Goal: Task Accomplishment & Management: Manage account settings

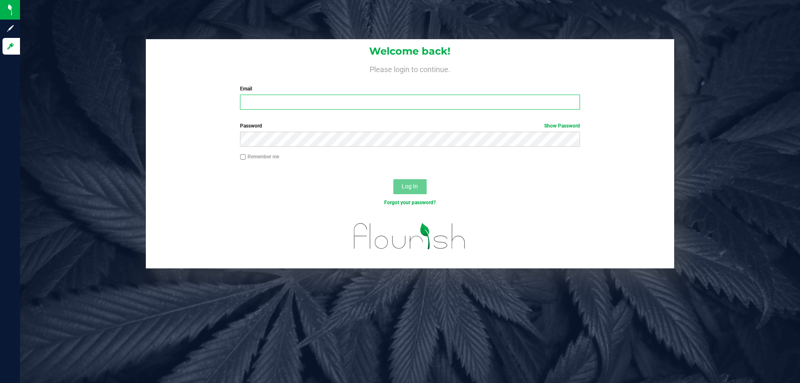
click at [356, 96] on input "Email" at bounding box center [409, 102] width 339 height 15
type input "[EMAIL_ADDRESS][DOMAIN_NAME]"
click at [393, 179] on button "Log In" at bounding box center [409, 186] width 33 height 15
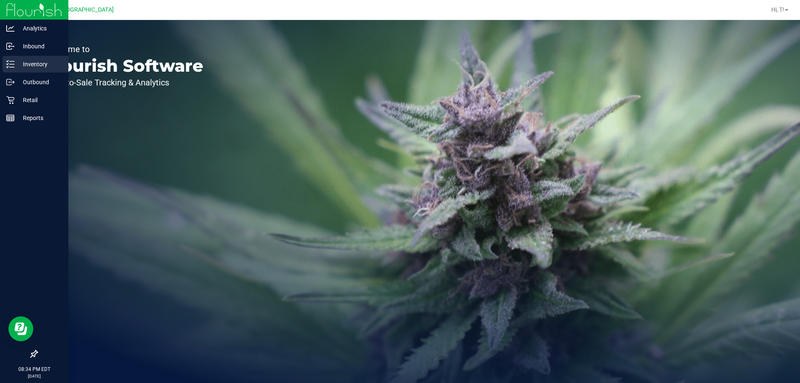
click at [30, 68] on p "Inventory" at bounding box center [40, 64] width 50 height 10
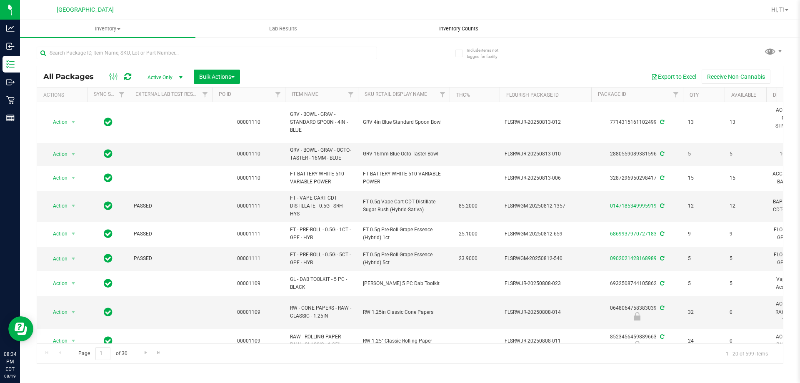
click at [450, 31] on span "Inventory Counts" at bounding box center [459, 28] width 62 height 7
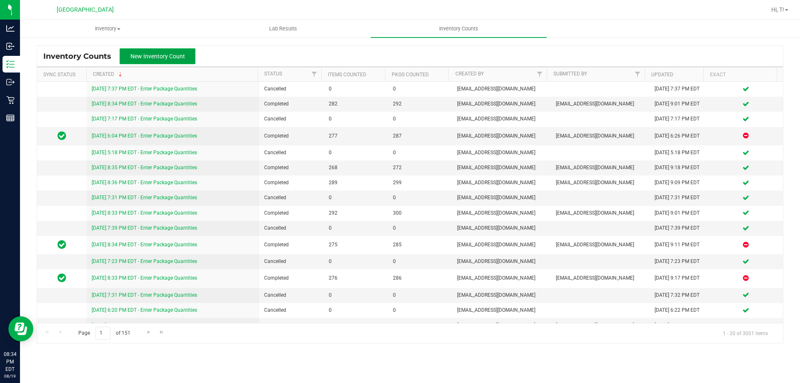
click at [181, 60] on button "New Inventory Count" at bounding box center [158, 56] width 76 height 16
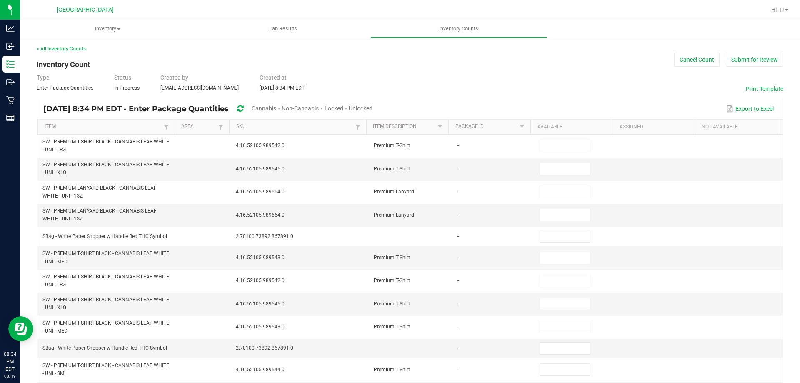
click at [372, 107] on span "Unlocked" at bounding box center [361, 108] width 24 height 7
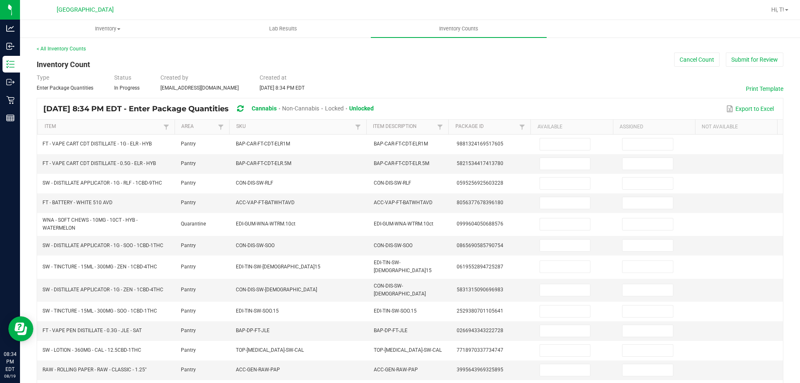
click at [277, 108] on span "Cannabis" at bounding box center [264, 108] width 25 height 7
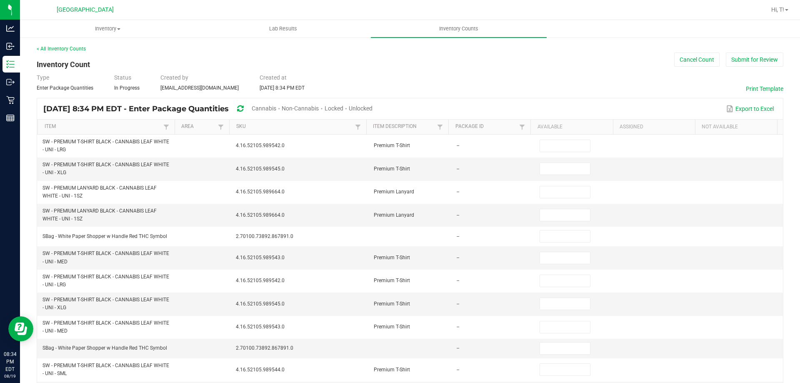
click at [372, 106] on span "Unlocked" at bounding box center [361, 108] width 24 height 7
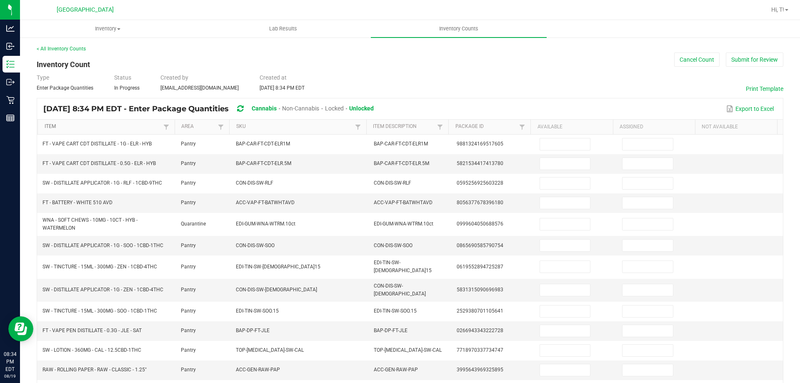
click at [148, 128] on link "Item" at bounding box center [103, 126] width 117 height 7
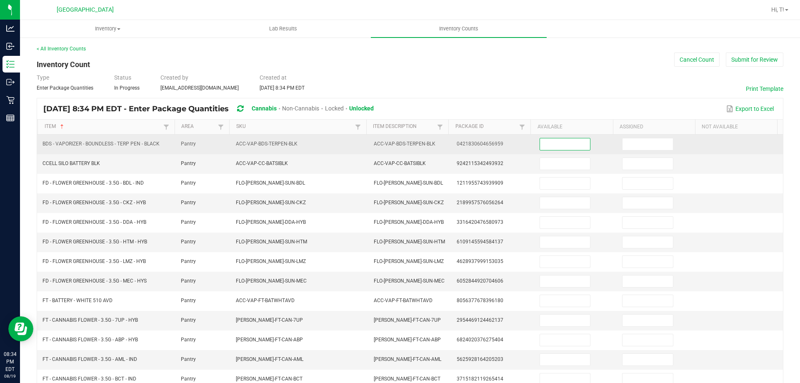
click at [566, 145] on input at bounding box center [565, 144] width 50 height 12
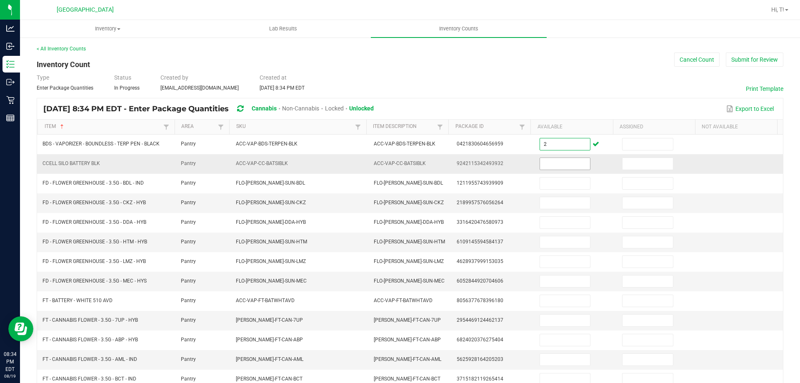
type input "2"
click at [558, 166] on input at bounding box center [565, 164] width 50 height 12
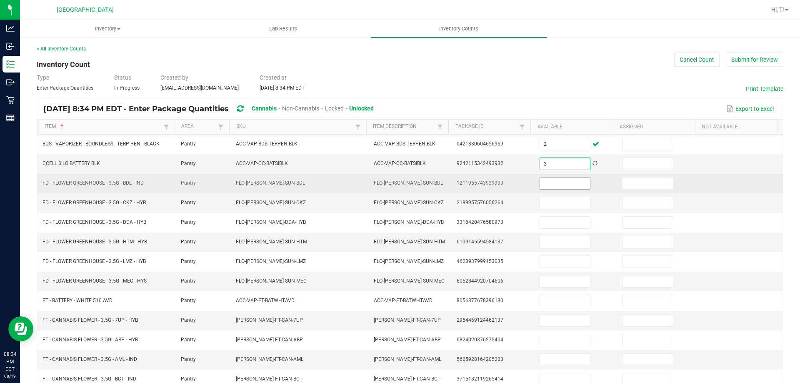
type input "2"
click at [554, 188] on input at bounding box center [565, 183] width 50 height 12
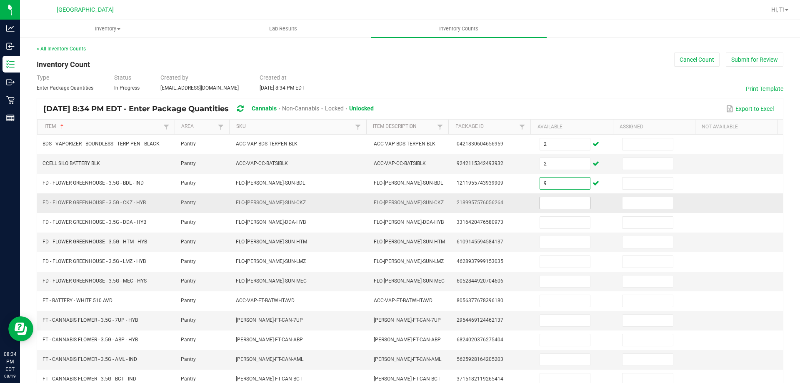
type input "9"
click at [559, 199] on input at bounding box center [565, 203] width 50 height 12
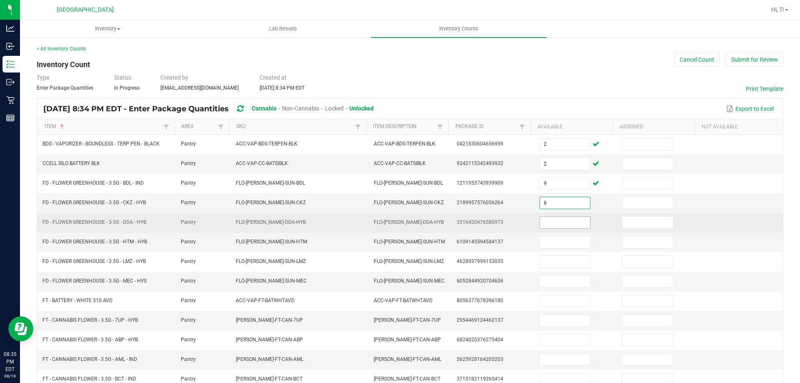
type input "6"
click at [556, 216] on span at bounding box center [564, 222] width 51 height 12
click at [552, 222] on input at bounding box center [565, 223] width 50 height 12
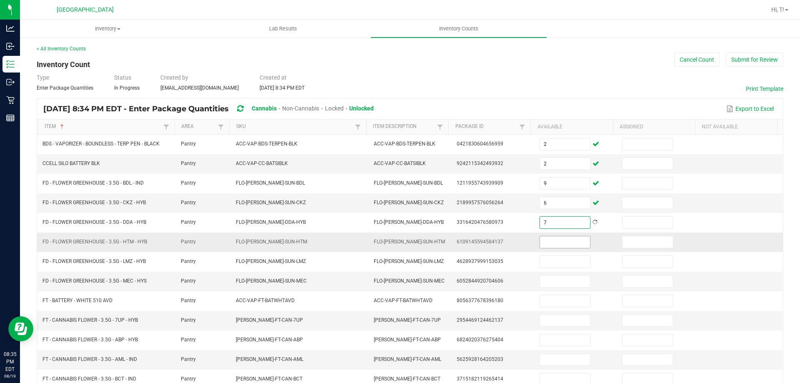
type input "7"
click at [550, 240] on input at bounding box center [565, 242] width 50 height 12
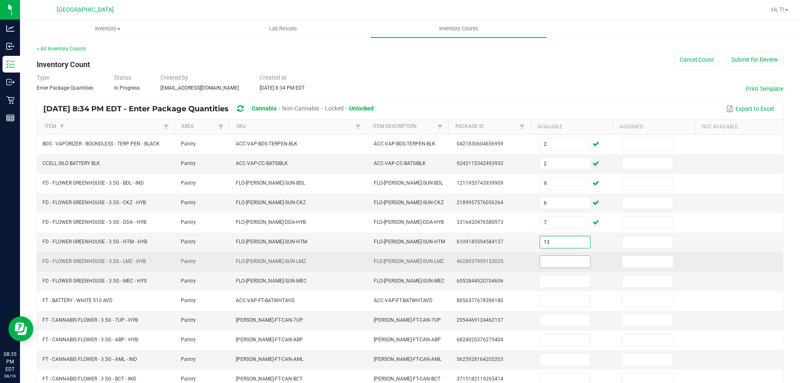
type input "13"
click at [563, 266] on input at bounding box center [565, 262] width 50 height 12
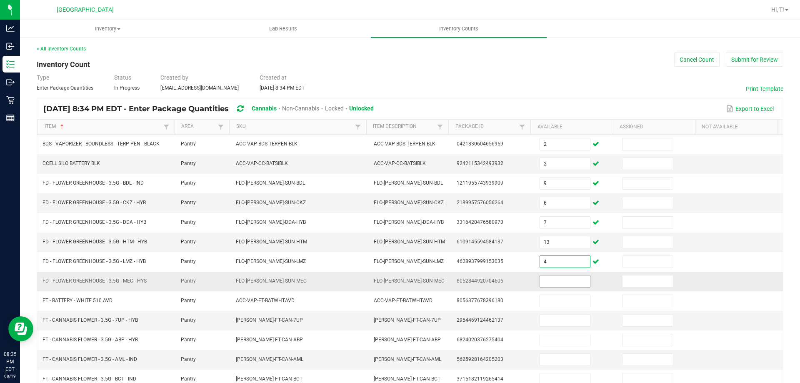
type input "4"
click at [556, 280] on input at bounding box center [565, 281] width 50 height 12
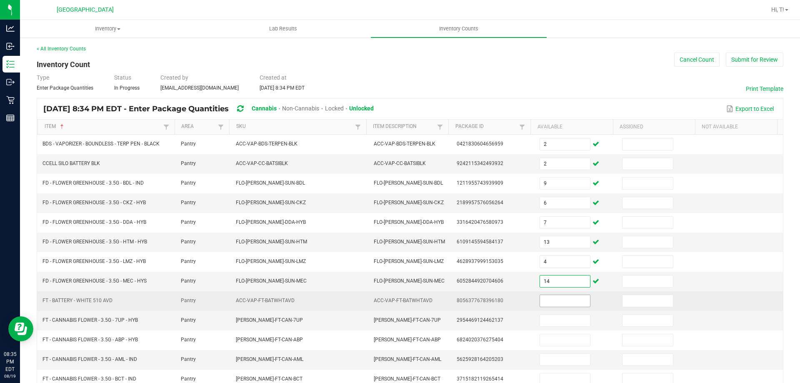
type input "14"
click at [540, 302] on input at bounding box center [565, 301] width 50 height 12
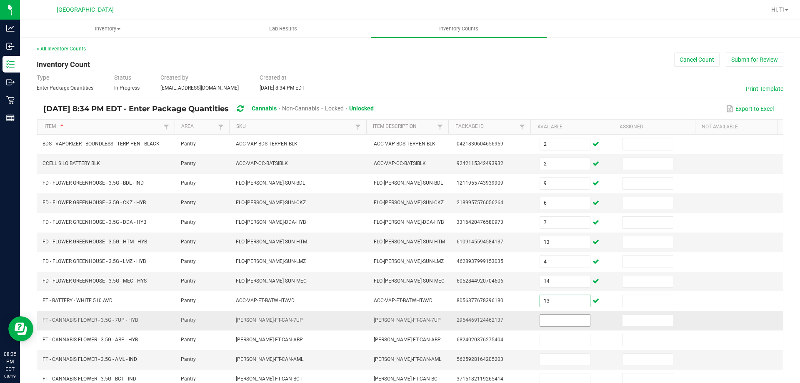
type input "13"
click at [541, 320] on input at bounding box center [565, 320] width 50 height 12
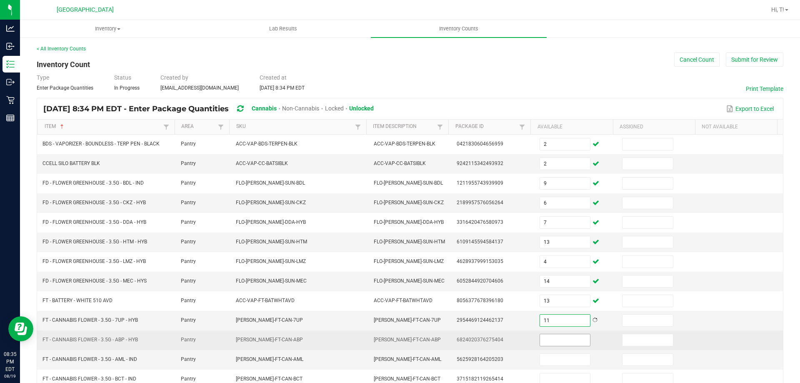
type input "11"
click at [544, 340] on input at bounding box center [565, 340] width 50 height 12
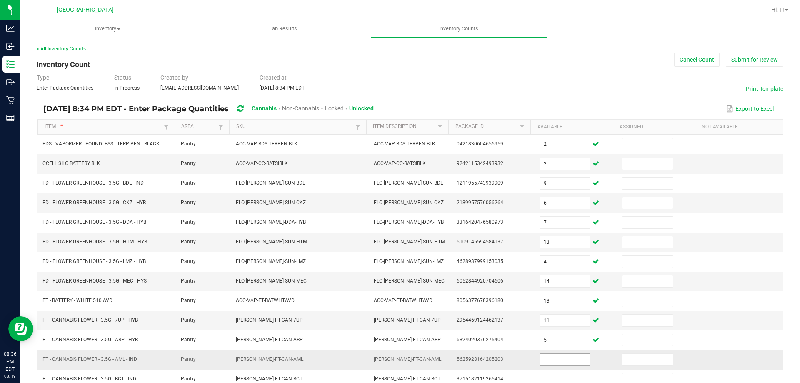
type input "5"
click at [564, 355] on input at bounding box center [565, 360] width 50 height 12
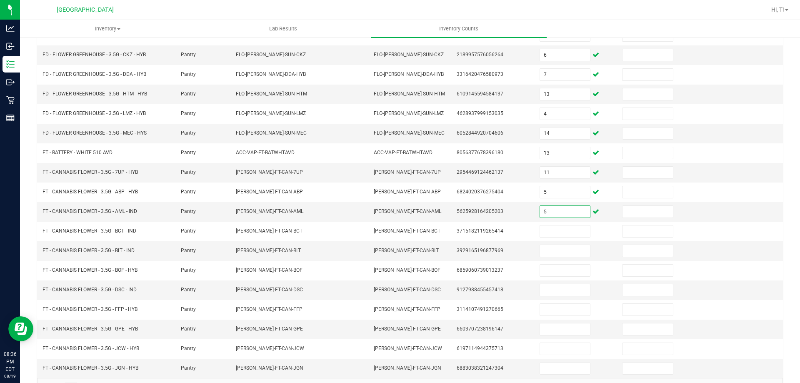
scroll to position [173, 0]
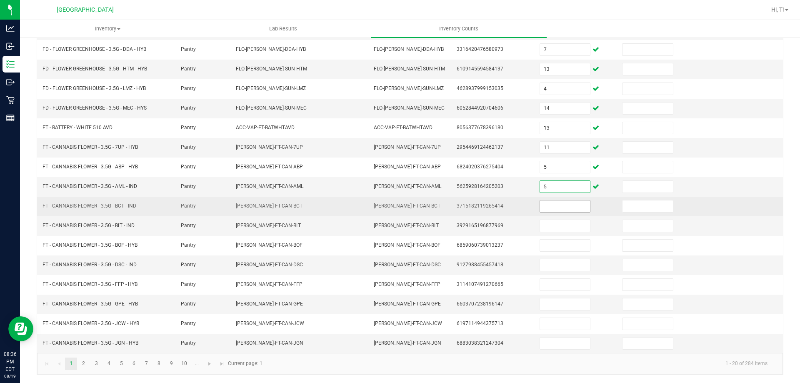
type input "5"
click at [559, 210] on input at bounding box center [565, 206] width 50 height 12
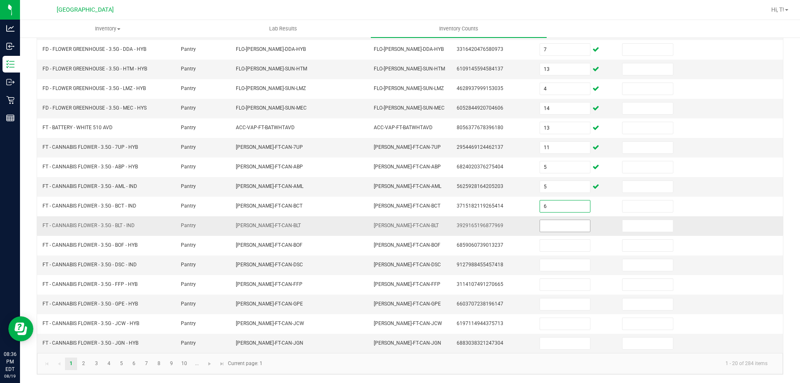
type input "6"
click at [558, 228] on input at bounding box center [565, 226] width 50 height 12
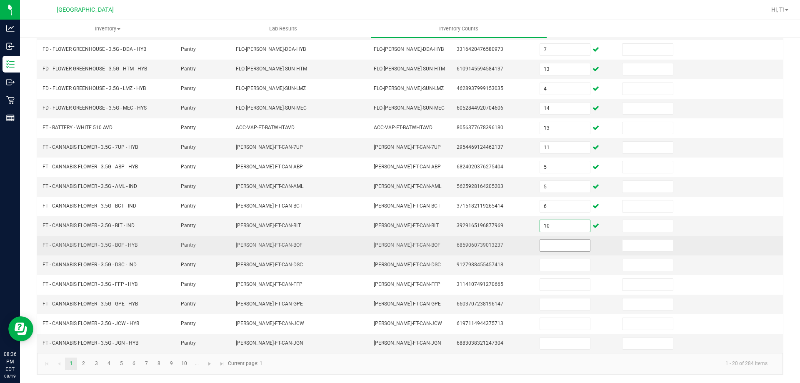
type input "10"
click at [550, 246] on input at bounding box center [565, 245] width 50 height 12
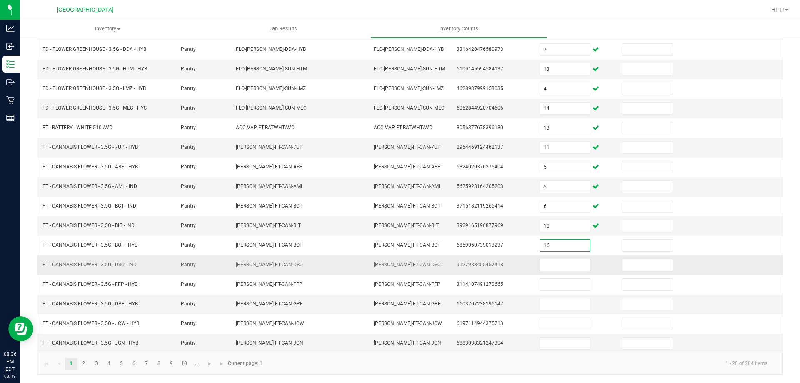
type input "16"
click at [543, 266] on input at bounding box center [565, 265] width 50 height 12
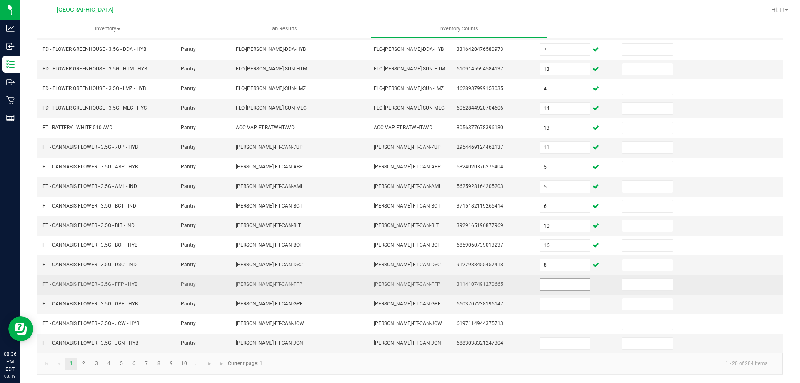
type input "8"
click at [559, 283] on input at bounding box center [565, 285] width 50 height 12
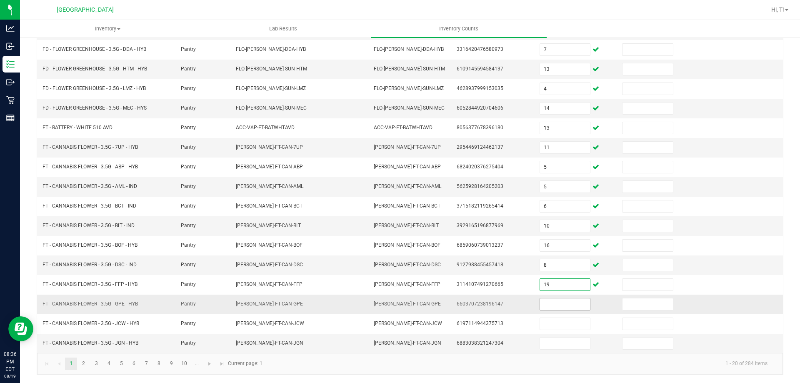
type input "19"
click at [553, 303] on input at bounding box center [565, 304] width 50 height 12
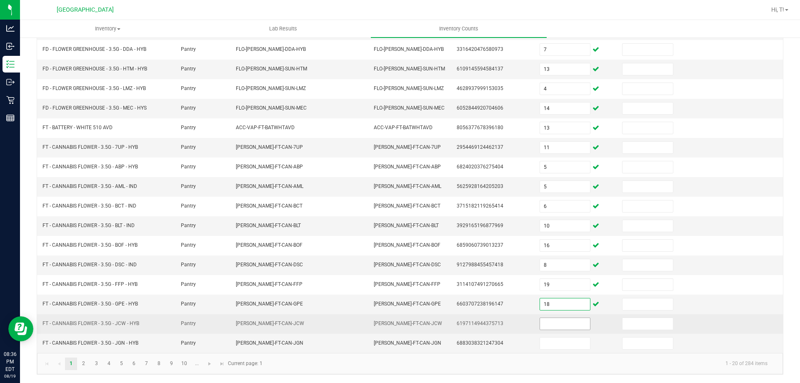
type input "18"
click at [549, 325] on input at bounding box center [565, 324] width 50 height 12
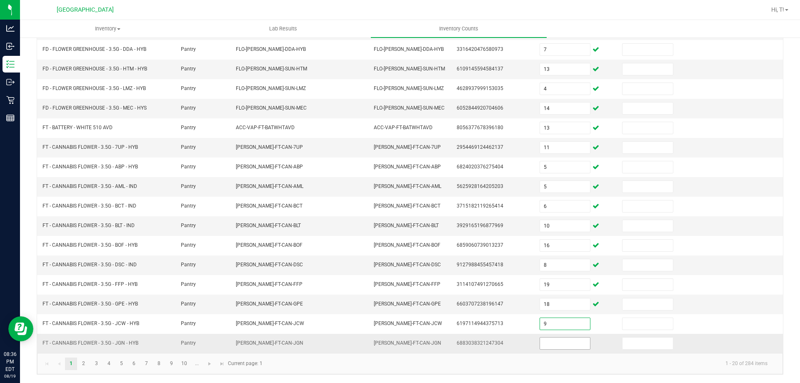
type input "9"
click at [549, 342] on input at bounding box center [565, 343] width 50 height 12
type input "4"
click at [85, 359] on link "2" at bounding box center [83, 363] width 12 height 12
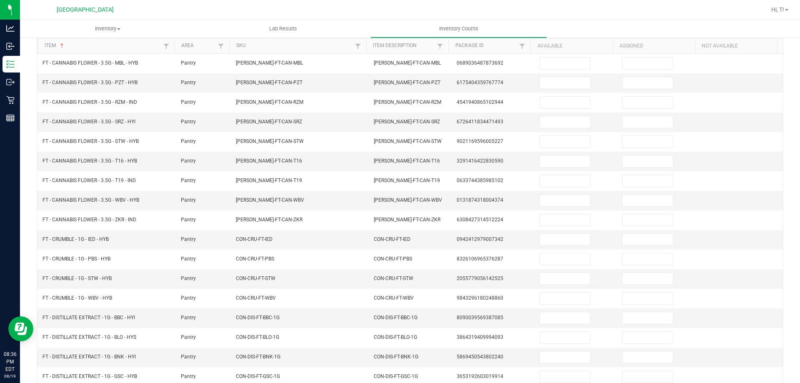
scroll to position [33, 0]
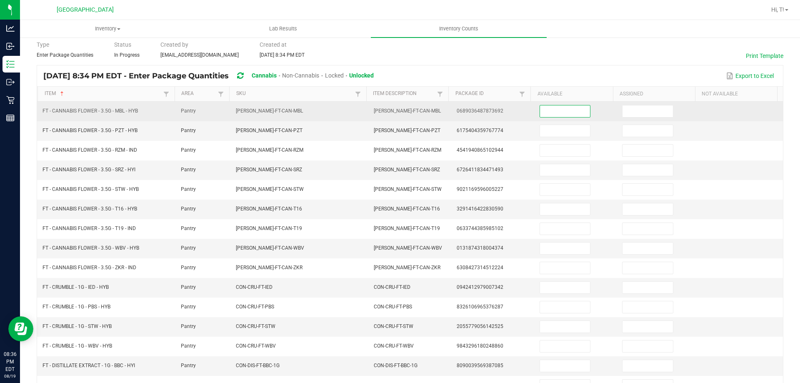
click at [555, 111] on input at bounding box center [565, 111] width 50 height 12
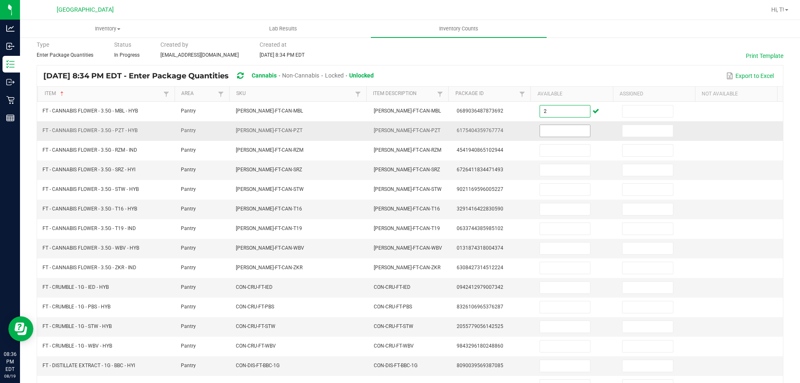
type input "2"
click at [551, 132] on input at bounding box center [565, 131] width 50 height 12
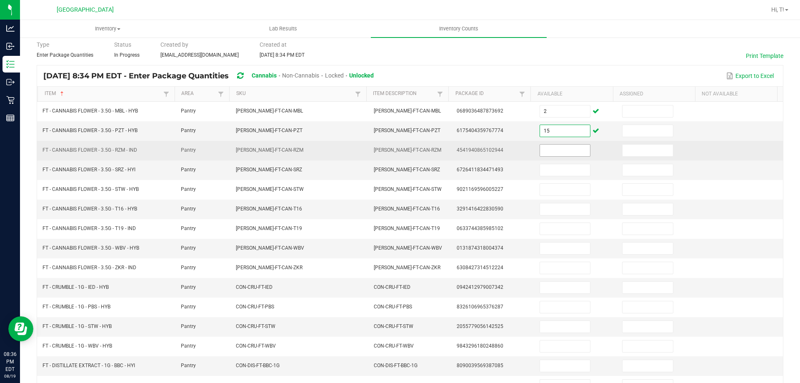
type input "15"
click at [557, 154] on input at bounding box center [565, 151] width 50 height 12
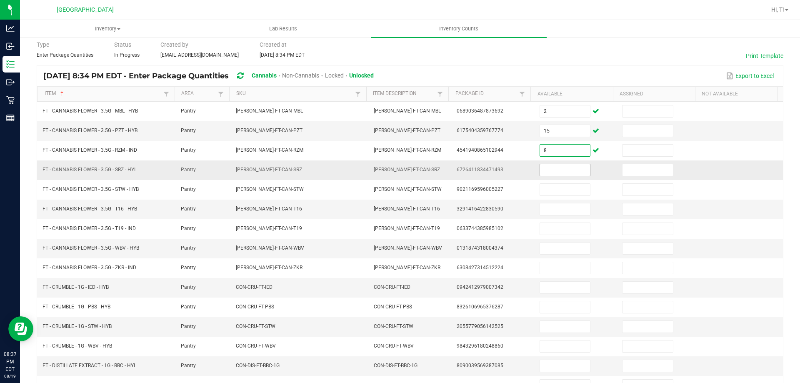
type input "8"
click at [551, 173] on input at bounding box center [565, 170] width 50 height 12
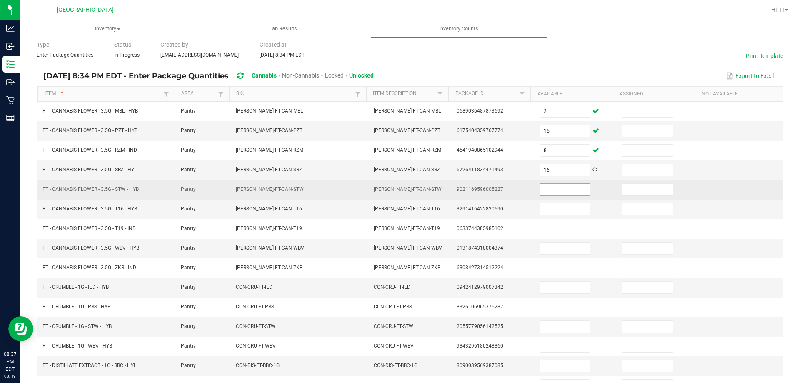
type input "16"
click at [551, 190] on input at bounding box center [565, 190] width 50 height 12
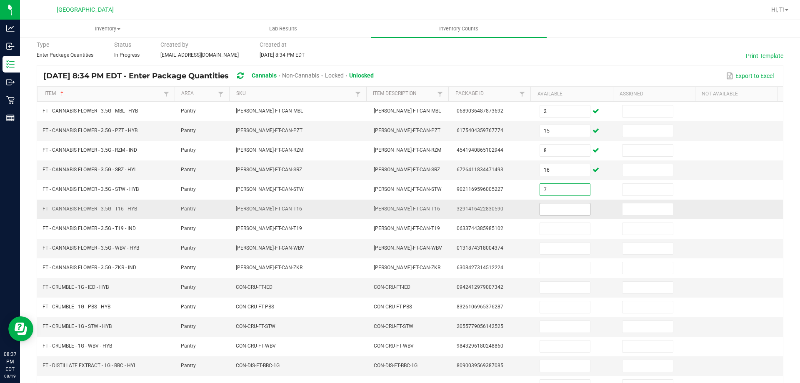
type input "7"
click at [559, 212] on input at bounding box center [565, 209] width 50 height 12
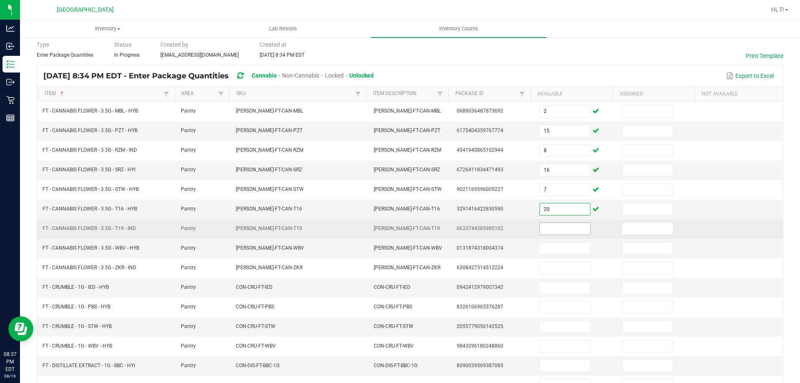
type input "20"
click at [553, 228] on input at bounding box center [565, 229] width 50 height 12
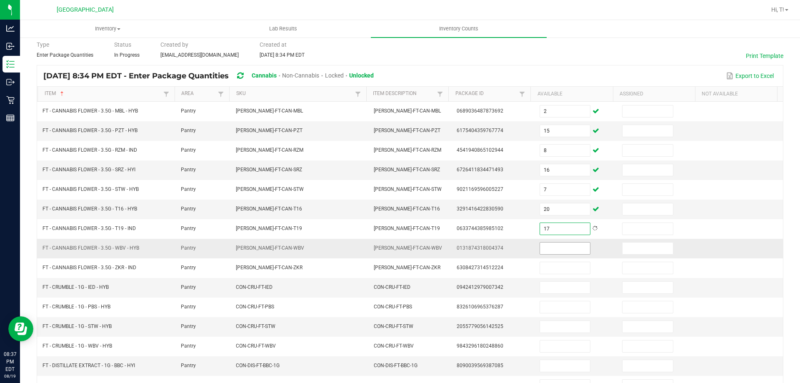
type input "17"
click at [544, 249] on input at bounding box center [565, 248] width 50 height 12
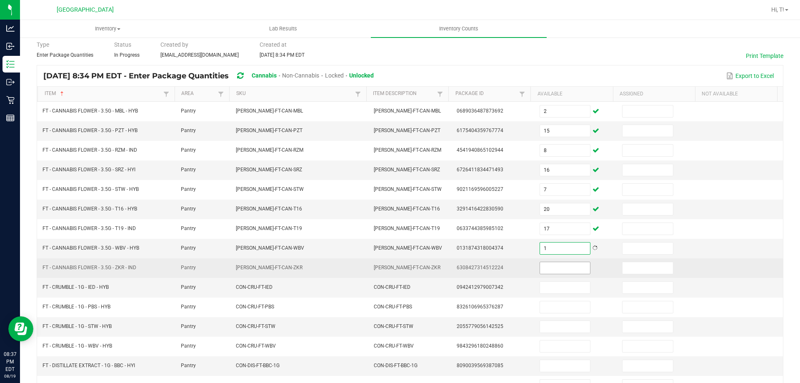
type input "1"
click at [544, 268] on input at bounding box center [565, 268] width 50 height 12
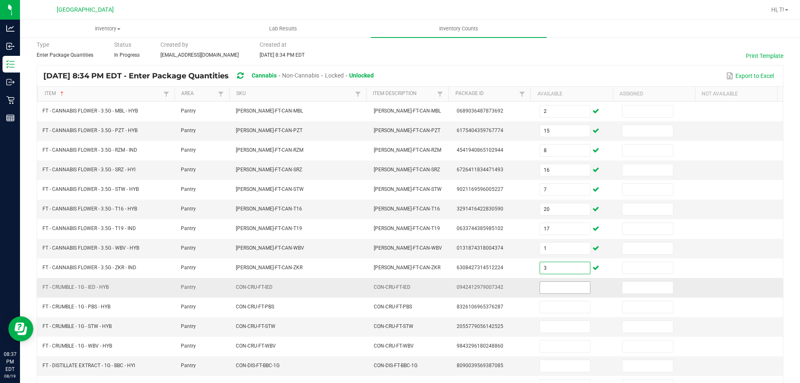
type input "3"
click at [559, 283] on input at bounding box center [565, 288] width 50 height 12
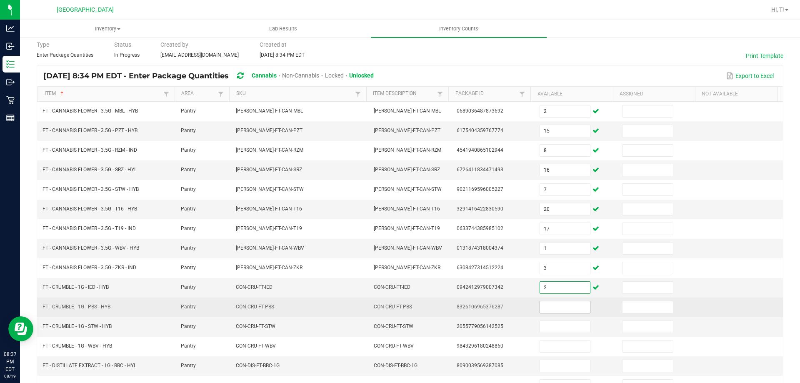
type input "2"
click at [553, 303] on input at bounding box center [565, 307] width 50 height 12
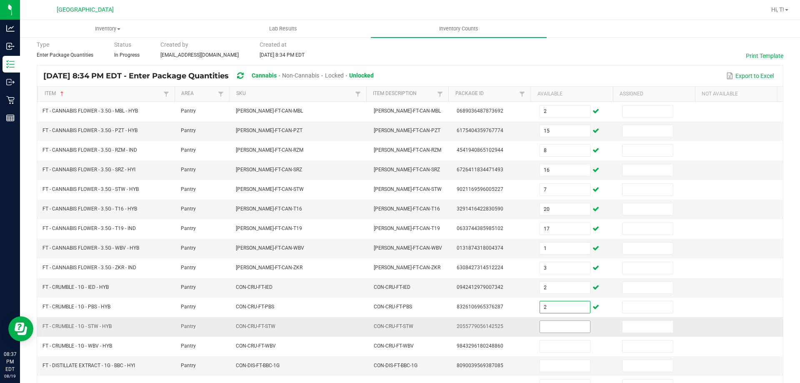
type input "2"
click at [551, 329] on input at bounding box center [565, 327] width 50 height 12
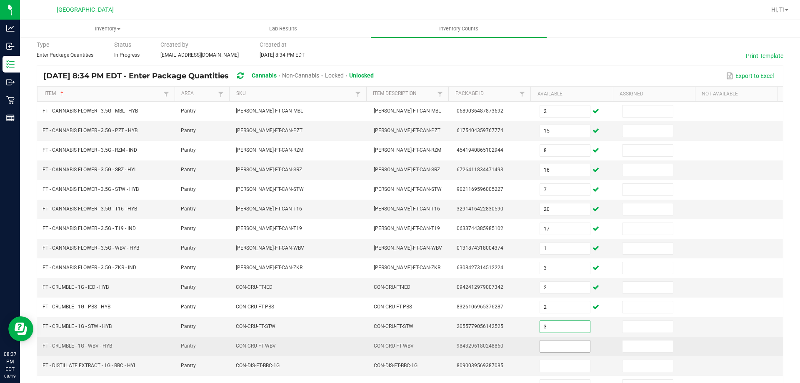
type input "3"
click at [544, 347] on input at bounding box center [565, 346] width 50 height 12
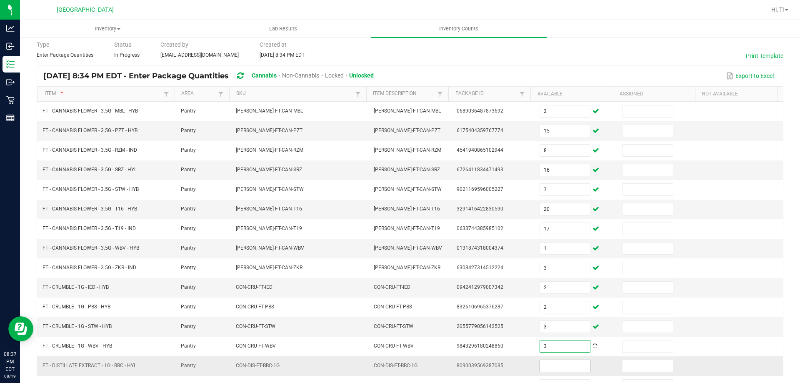
type input "3"
click at [540, 370] on input at bounding box center [565, 366] width 50 height 12
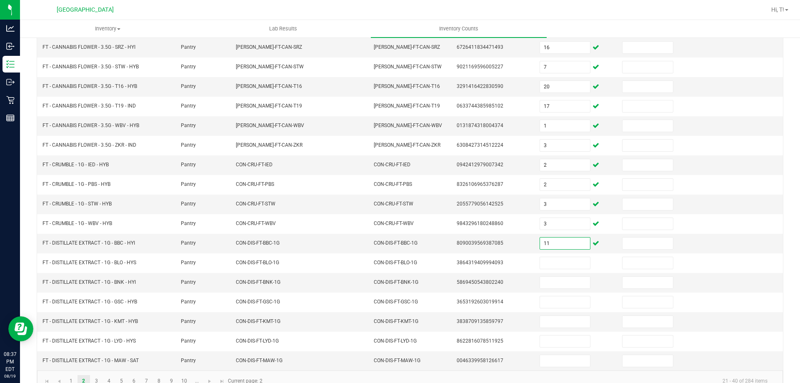
scroll to position [173, 0]
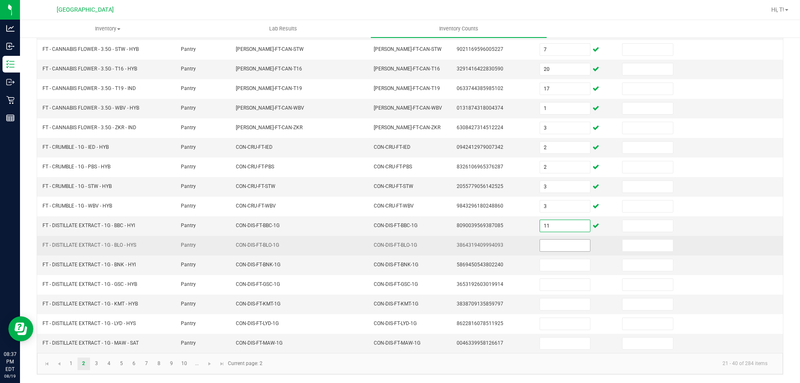
type input "11"
click at [551, 244] on input at bounding box center [565, 245] width 50 height 12
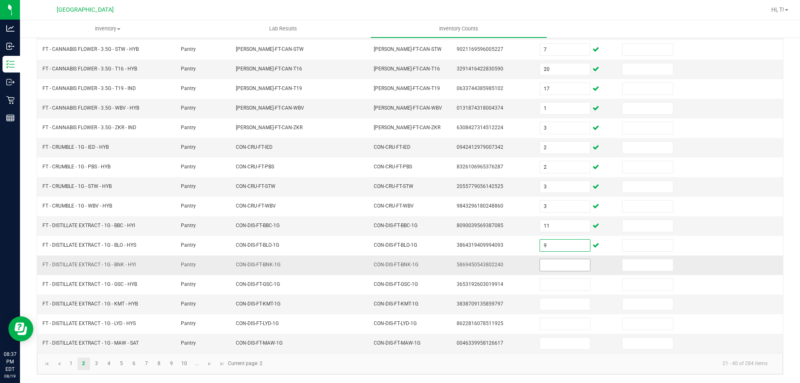
type input "9"
click at [544, 259] on input at bounding box center [565, 265] width 50 height 12
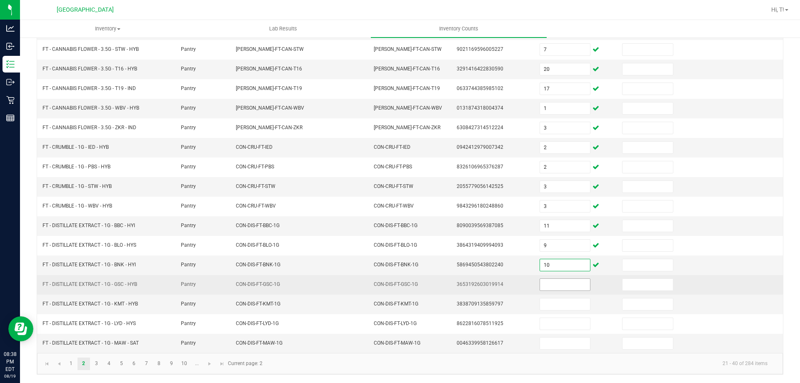
type input "10"
drag, startPoint x: 544, startPoint y: 283, endPoint x: 545, endPoint y: 275, distance: 8.0
click at [544, 282] on input at bounding box center [565, 285] width 50 height 12
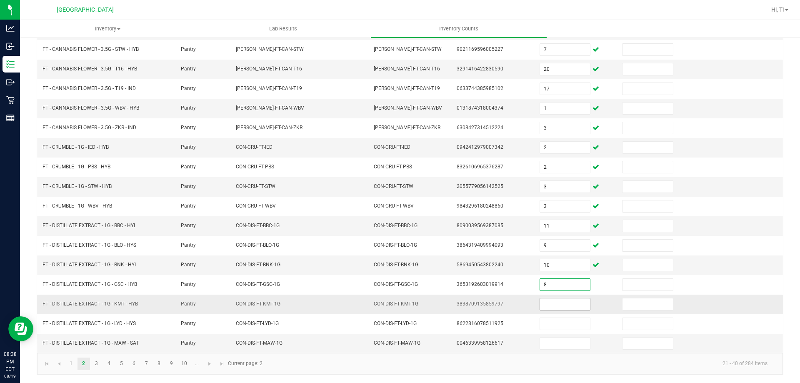
type input "8"
click at [544, 303] on input at bounding box center [565, 304] width 50 height 12
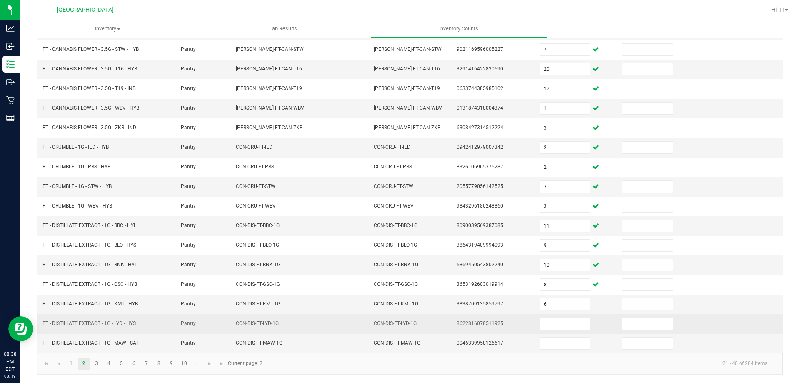
type input "6"
click at [555, 320] on input at bounding box center [565, 324] width 50 height 12
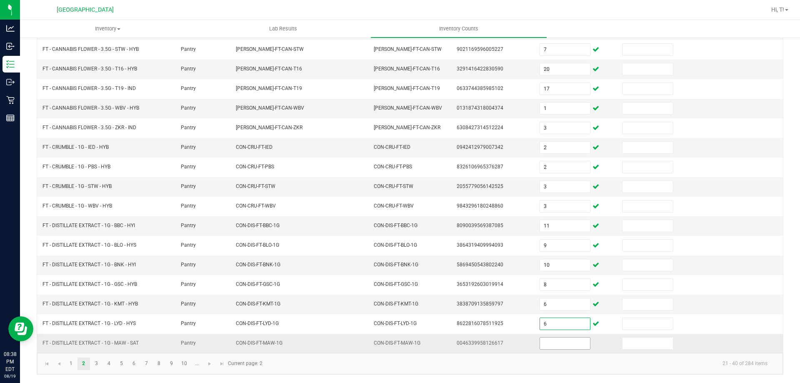
type input "6"
click at [552, 347] on input at bounding box center [565, 343] width 50 height 12
type input "10"
click at [95, 362] on link "3" at bounding box center [96, 363] width 12 height 12
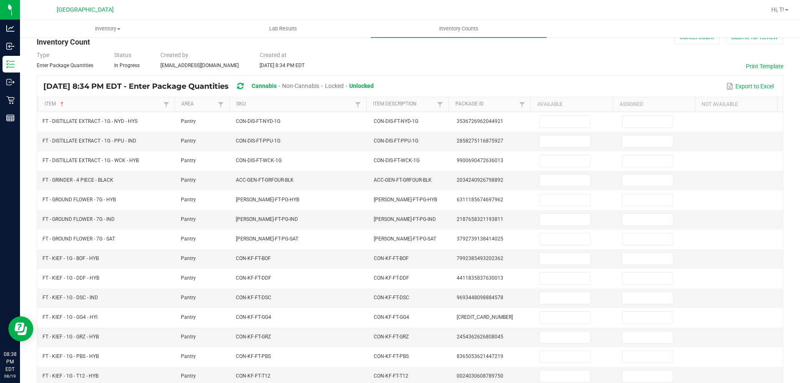
scroll to position [20, 0]
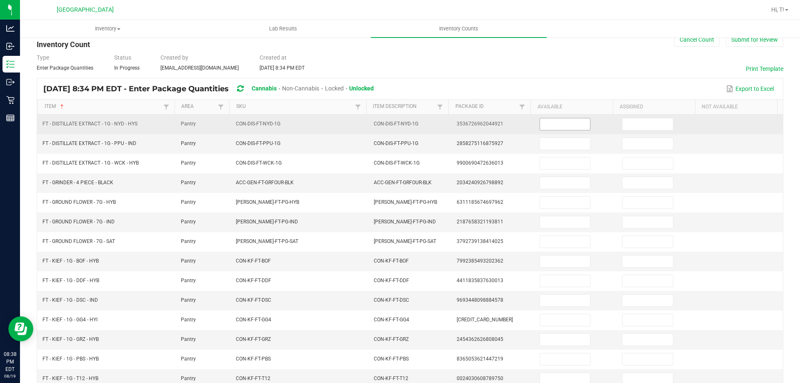
click at [555, 123] on input at bounding box center [565, 124] width 50 height 12
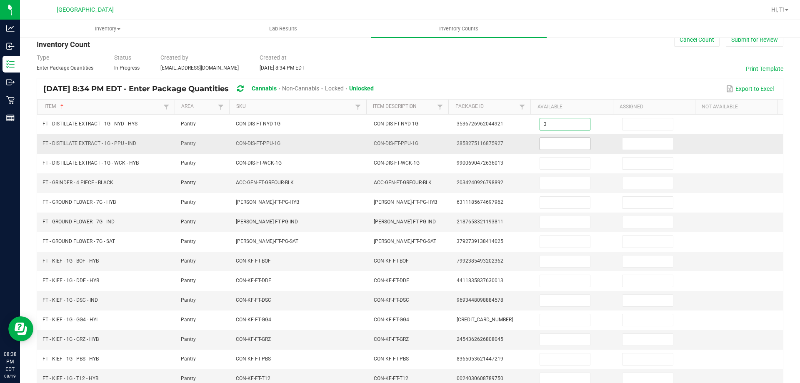
type input "3"
click at [552, 143] on input at bounding box center [565, 144] width 50 height 12
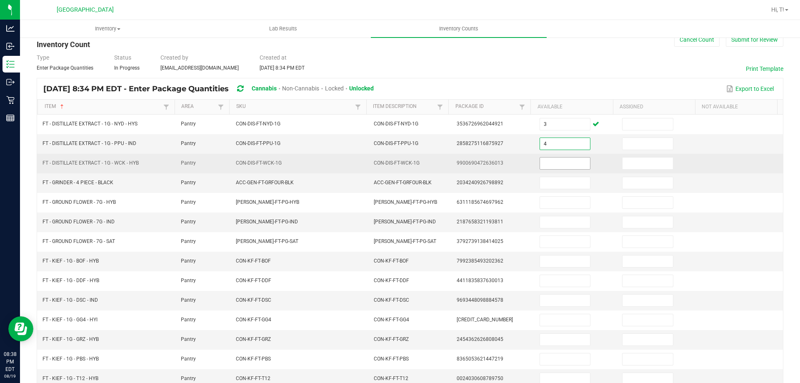
type input "4"
click at [549, 161] on input at bounding box center [565, 163] width 50 height 12
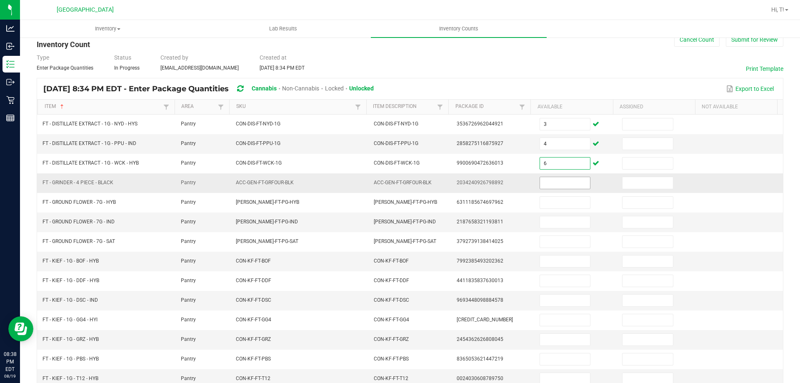
type input "6"
click at [543, 177] on input at bounding box center [565, 183] width 50 height 12
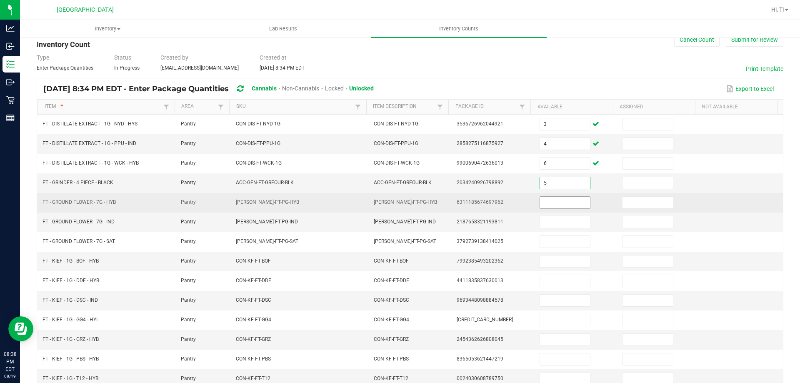
type input "5"
click at [549, 200] on input at bounding box center [565, 203] width 50 height 12
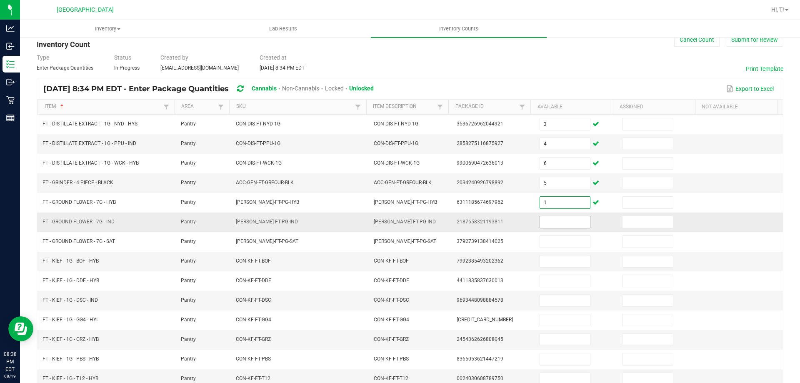
type input "1"
click at [541, 222] on input at bounding box center [565, 222] width 50 height 12
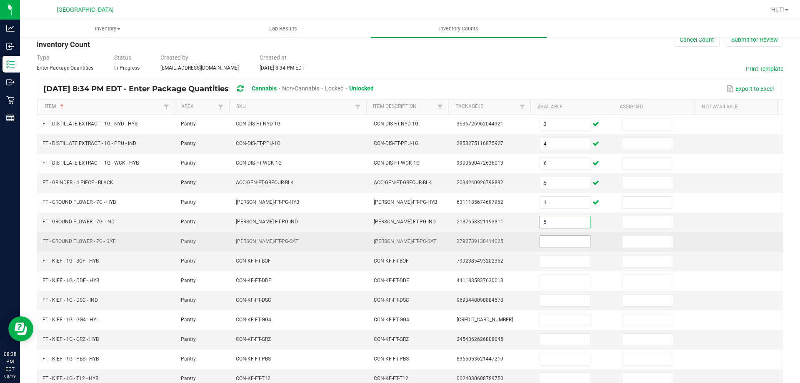
type input "5"
click at [546, 239] on input at bounding box center [565, 242] width 50 height 12
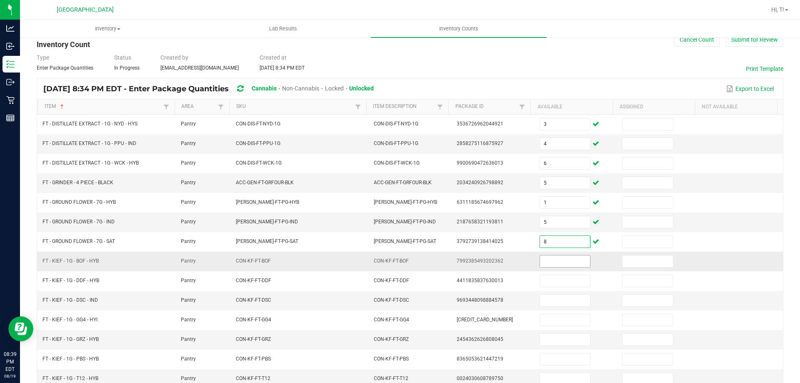
type input "8"
click at [546, 257] on input at bounding box center [565, 261] width 50 height 12
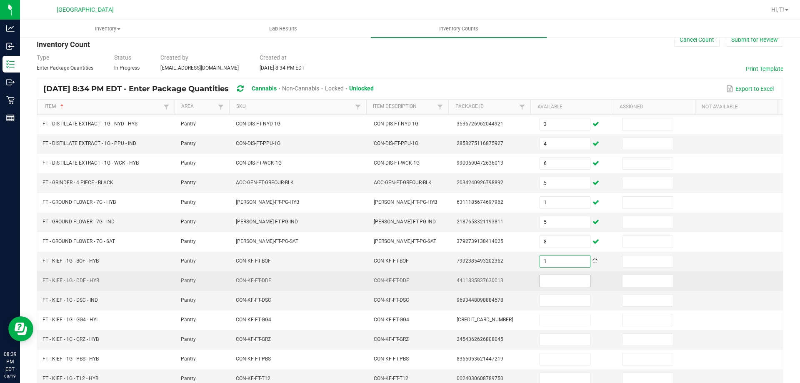
type input "1"
click at [540, 280] on input at bounding box center [565, 281] width 50 height 12
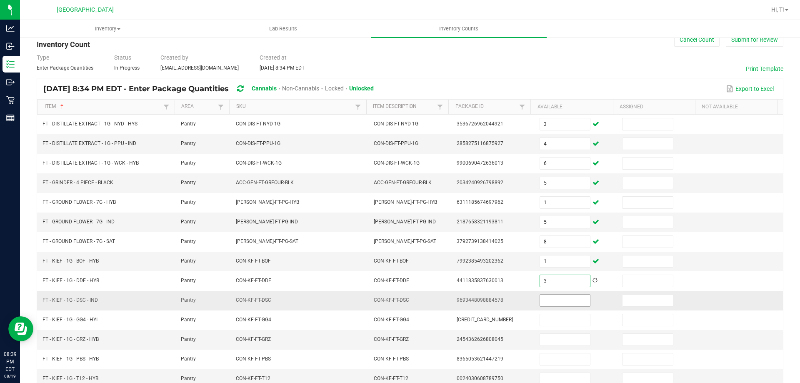
type input "3"
click at [546, 303] on input at bounding box center [565, 300] width 50 height 12
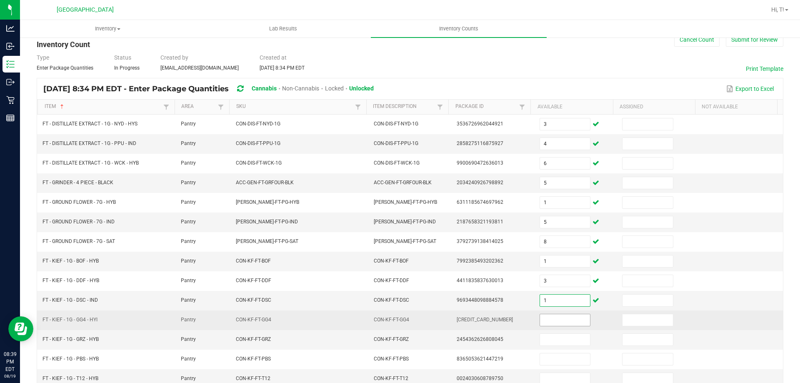
type input "1"
click at [545, 320] on input at bounding box center [565, 320] width 50 height 12
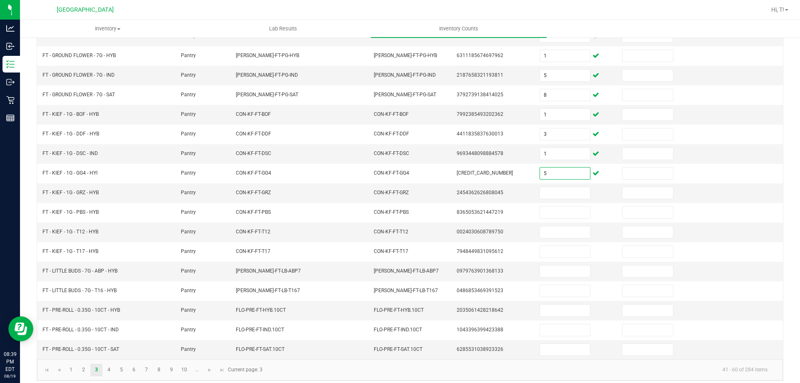
scroll to position [173, 0]
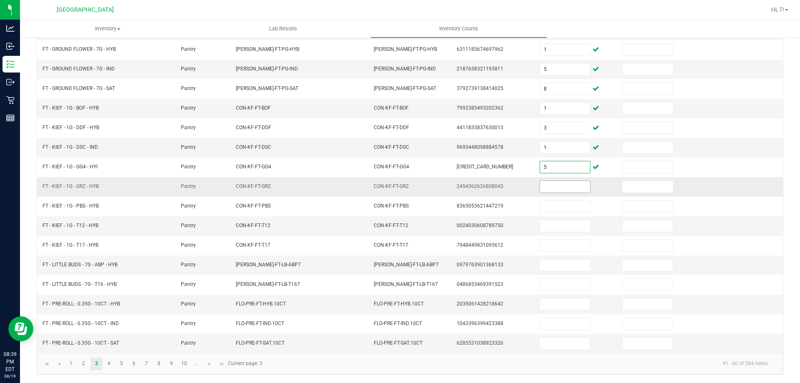
type input "5"
click at [547, 186] on input at bounding box center [565, 187] width 50 height 12
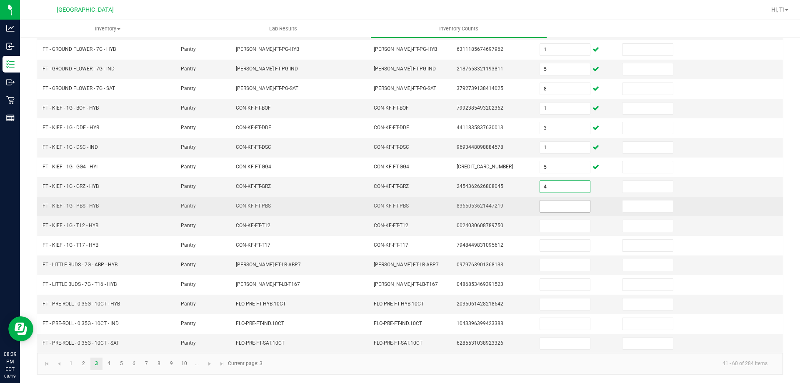
type input "4"
click at [552, 202] on input at bounding box center [565, 206] width 50 height 12
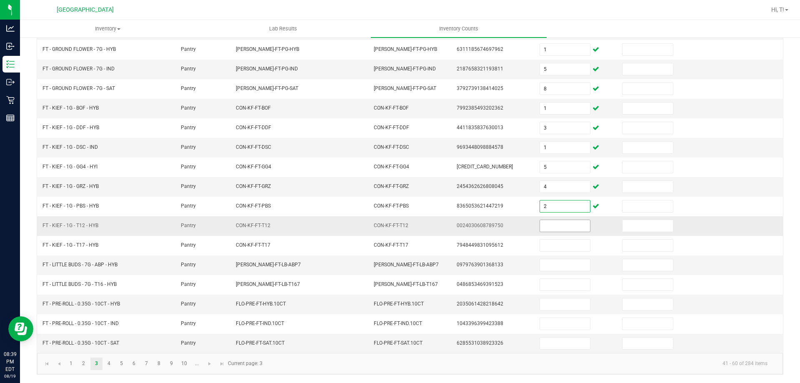
type input "2"
click at [558, 227] on input at bounding box center [565, 226] width 50 height 12
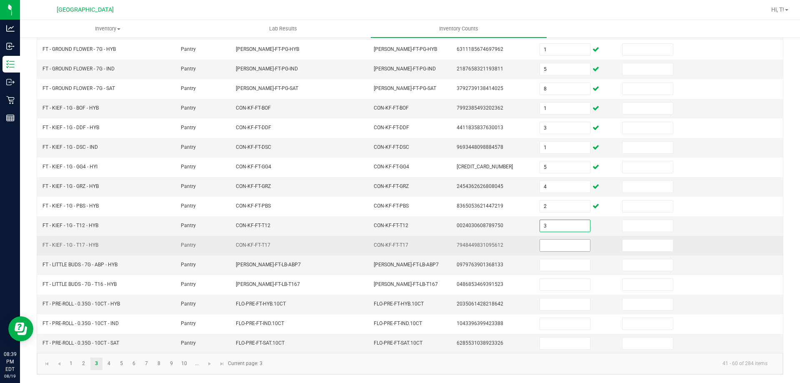
type input "3"
click at [551, 249] on input at bounding box center [565, 245] width 50 height 12
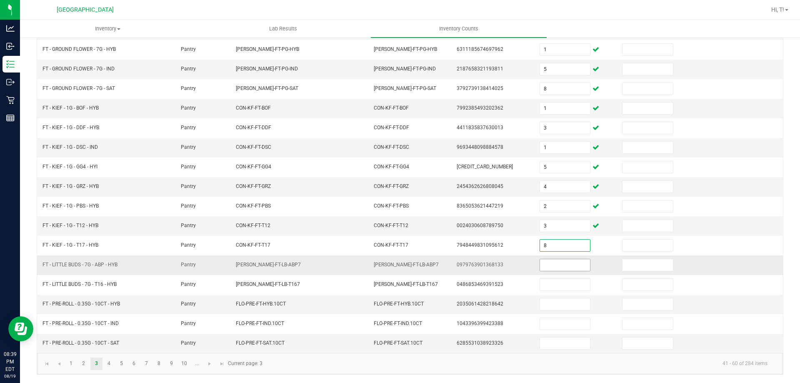
type input "8"
click at [562, 264] on input at bounding box center [565, 265] width 50 height 12
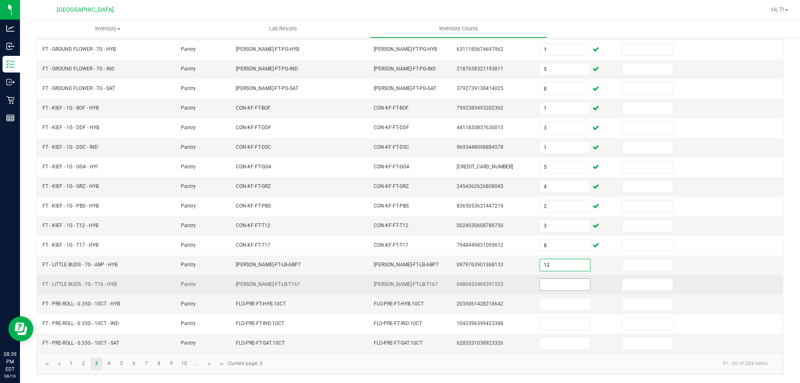
type input "12"
click at [557, 284] on input at bounding box center [565, 285] width 50 height 12
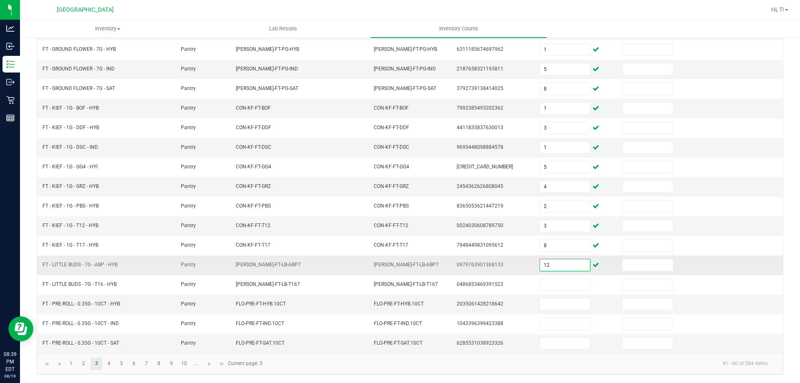
click at [558, 260] on input "12" at bounding box center [565, 265] width 50 height 12
type input "12"
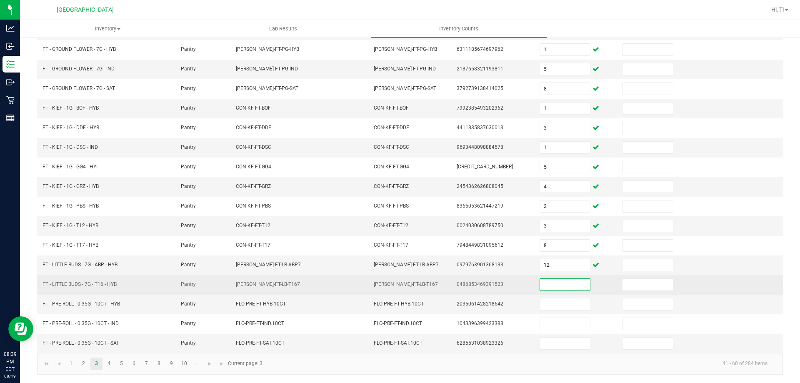
click at [556, 284] on input at bounding box center [565, 285] width 50 height 12
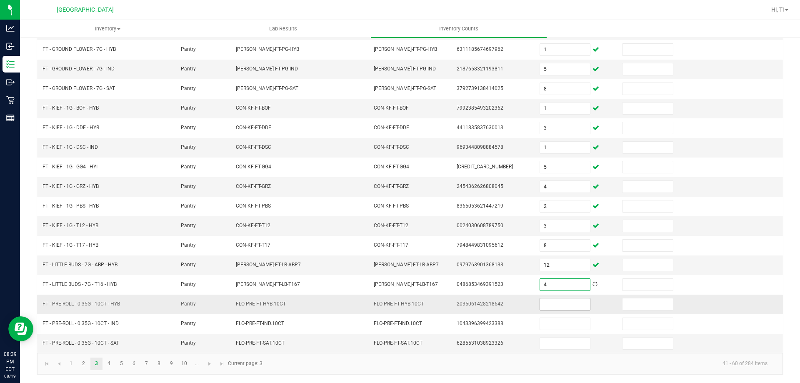
type input "4"
click at [551, 300] on input at bounding box center [565, 304] width 50 height 12
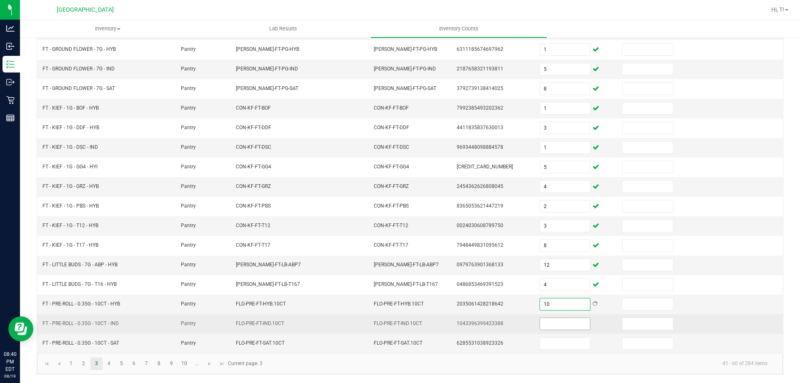
type input "10"
click at [563, 327] on input at bounding box center [565, 324] width 50 height 12
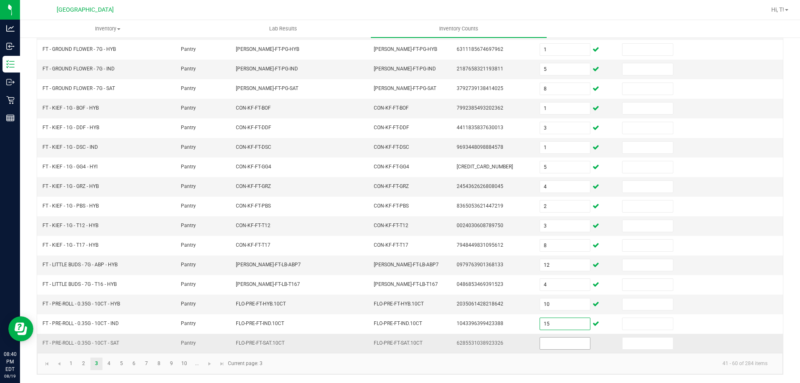
type input "15"
click at [549, 342] on input at bounding box center [565, 343] width 50 height 12
type input "12"
click at [114, 362] on link "4" at bounding box center [109, 363] width 12 height 12
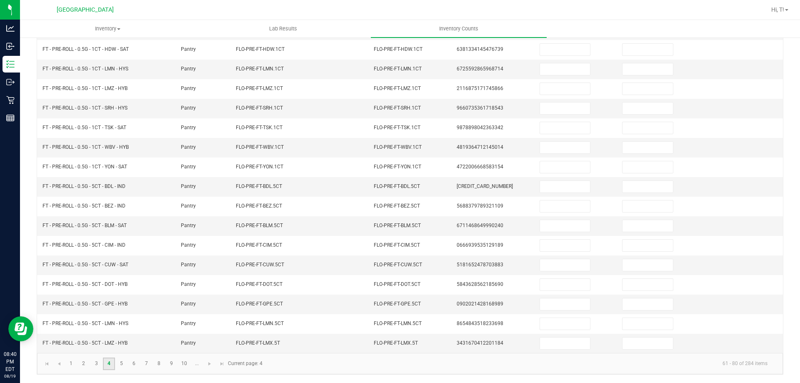
scroll to position [0, 0]
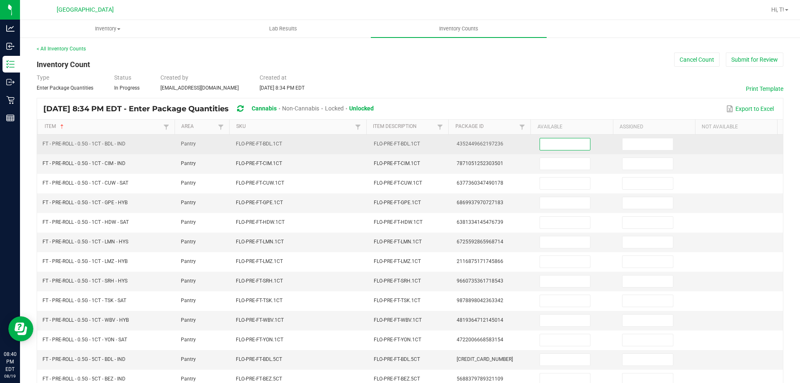
click at [578, 144] on input at bounding box center [565, 144] width 50 height 12
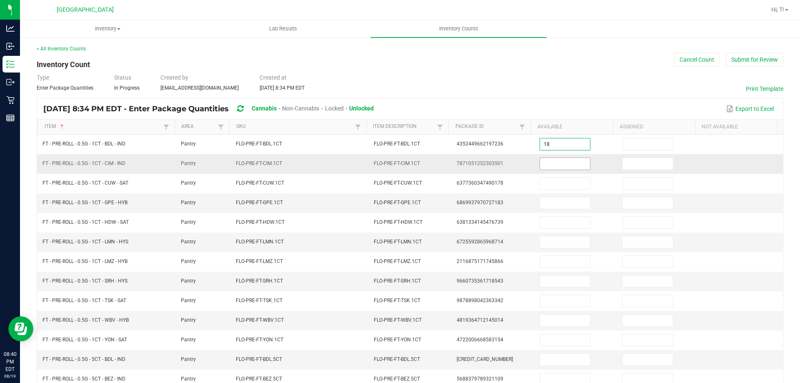
type input "18"
click at [569, 163] on input at bounding box center [565, 164] width 50 height 12
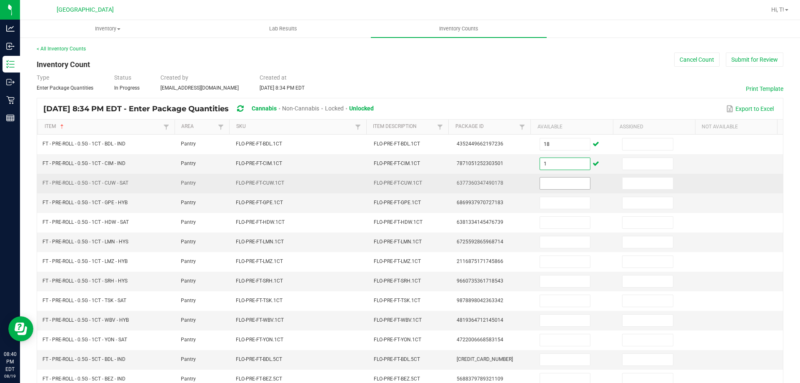
type input "1"
click at [569, 177] on input at bounding box center [565, 183] width 50 height 12
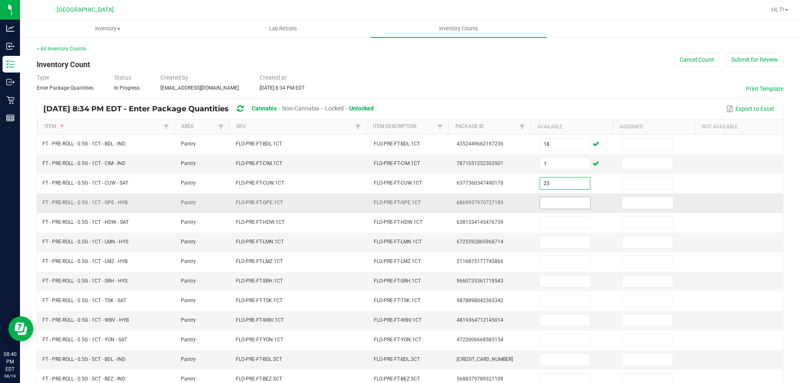
type input "25"
click at [565, 206] on input at bounding box center [565, 203] width 50 height 12
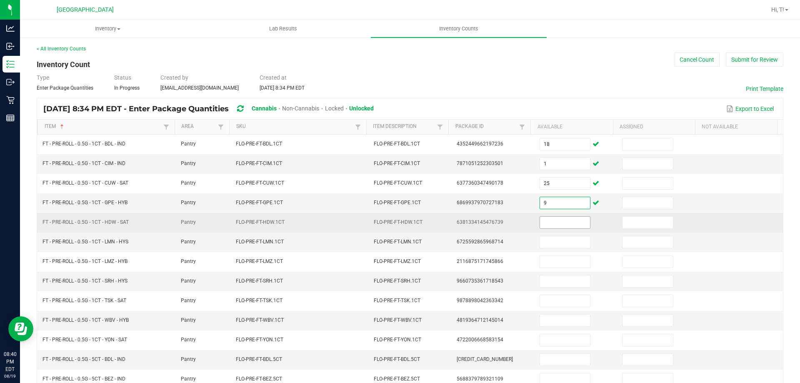
type input "9"
click at [556, 224] on input at bounding box center [565, 223] width 50 height 12
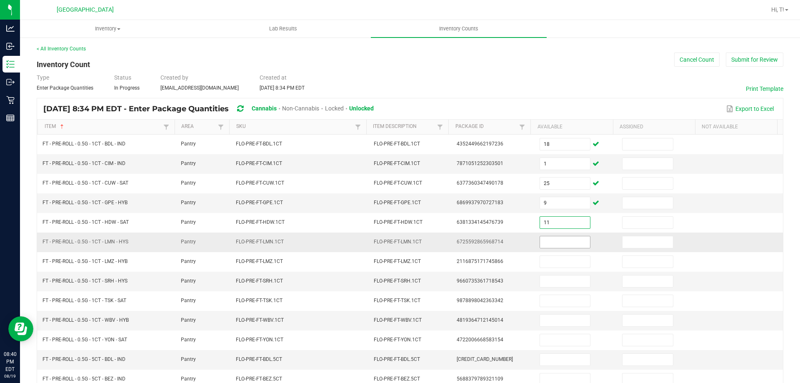
type input "11"
click at [557, 246] on input at bounding box center [565, 242] width 50 height 12
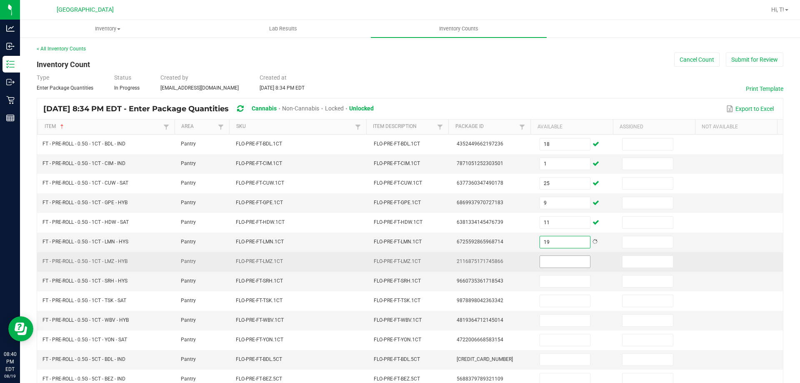
type input "19"
click at [557, 264] on input at bounding box center [565, 262] width 50 height 12
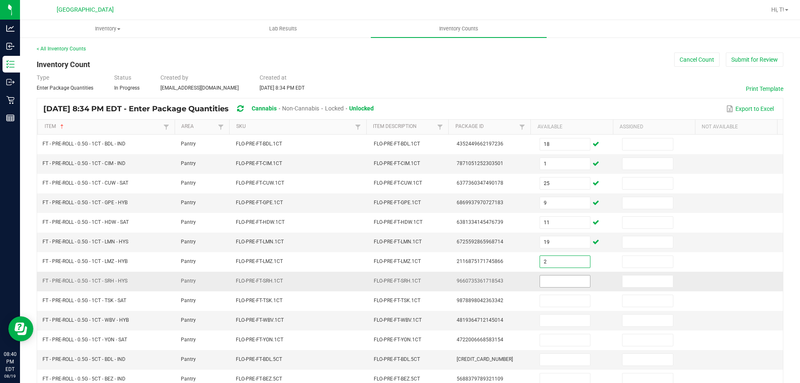
type input "2"
click at [545, 282] on input at bounding box center [565, 281] width 50 height 12
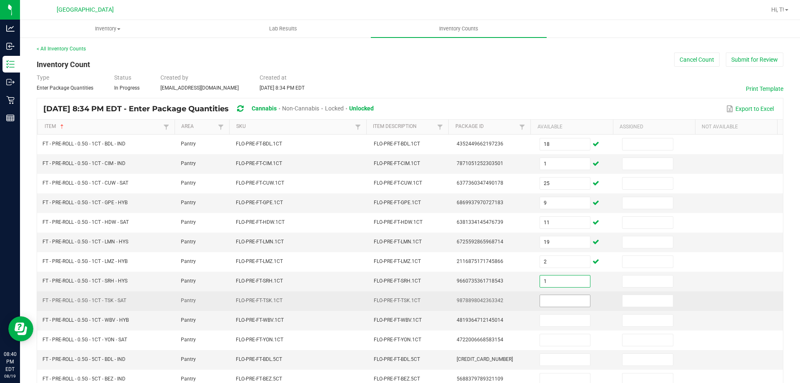
type input "1"
click at [556, 302] on input at bounding box center [565, 301] width 50 height 12
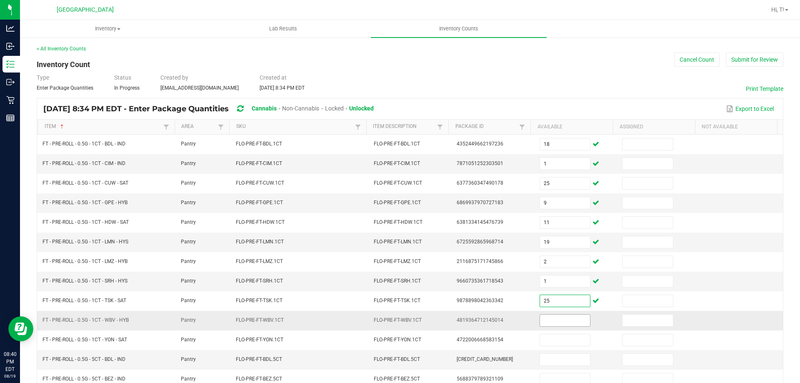
type input "25"
click at [540, 319] on input at bounding box center [565, 320] width 50 height 12
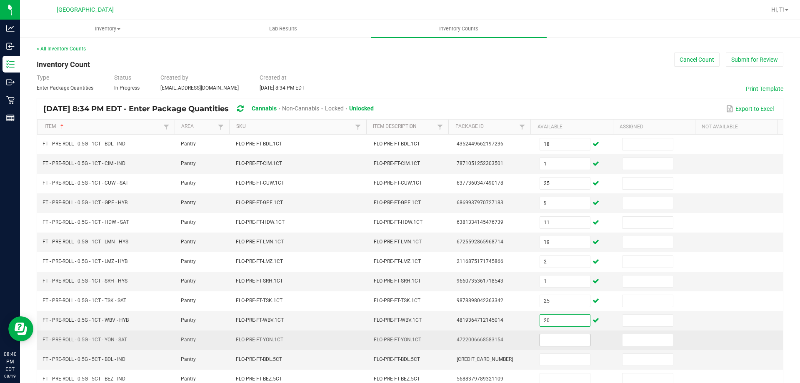
type input "20"
click at [541, 335] on input at bounding box center [565, 340] width 50 height 12
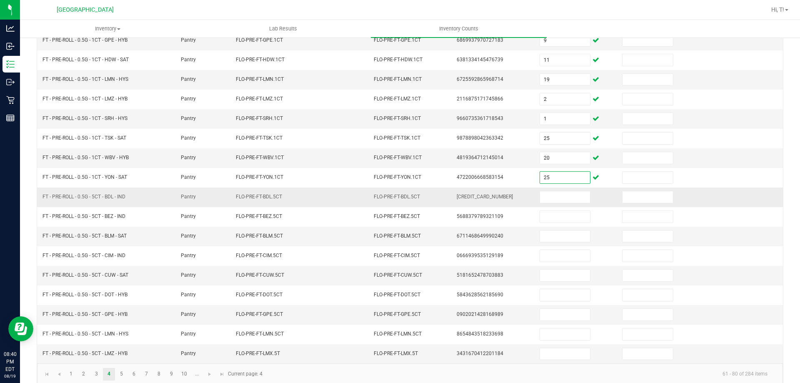
scroll to position [167, 0]
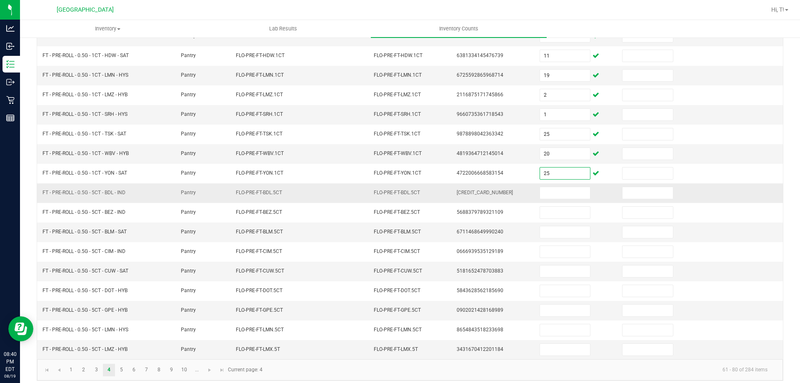
type input "25"
click at [573, 185] on td at bounding box center [575, 193] width 83 height 20
click at [571, 187] on input at bounding box center [565, 193] width 50 height 12
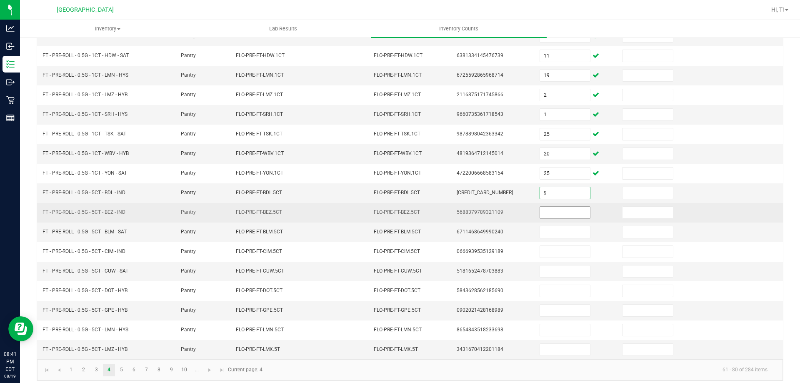
type input "9"
click at [542, 212] on input at bounding box center [565, 213] width 50 height 12
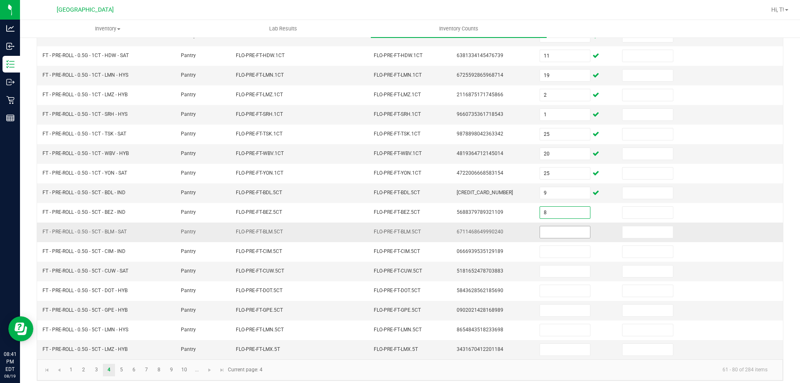
type input "8"
click at [543, 230] on input at bounding box center [565, 232] width 50 height 12
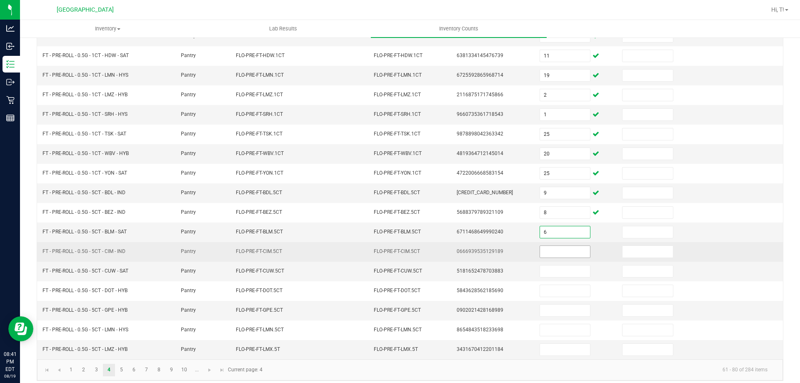
type input "6"
click at [545, 249] on input at bounding box center [565, 252] width 50 height 12
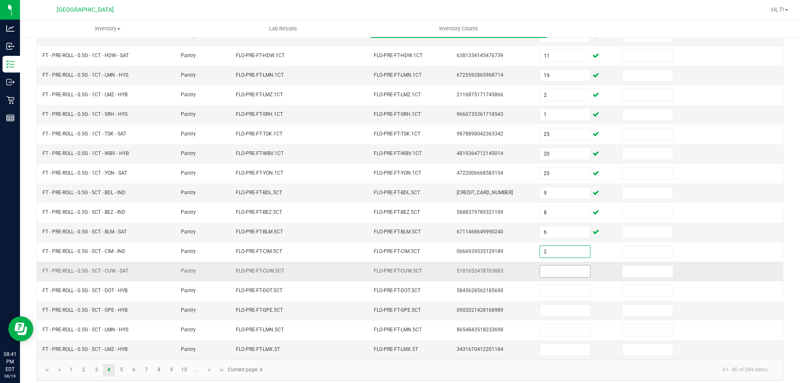
type input "2"
click at [555, 271] on input at bounding box center [565, 271] width 50 height 12
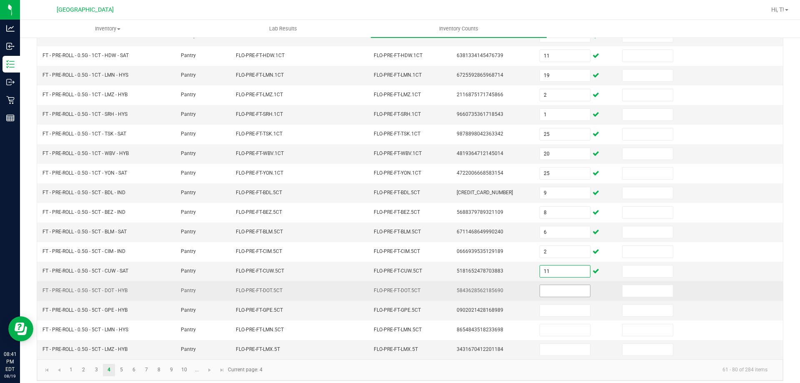
type input "11"
click at [552, 294] on input at bounding box center [565, 291] width 50 height 12
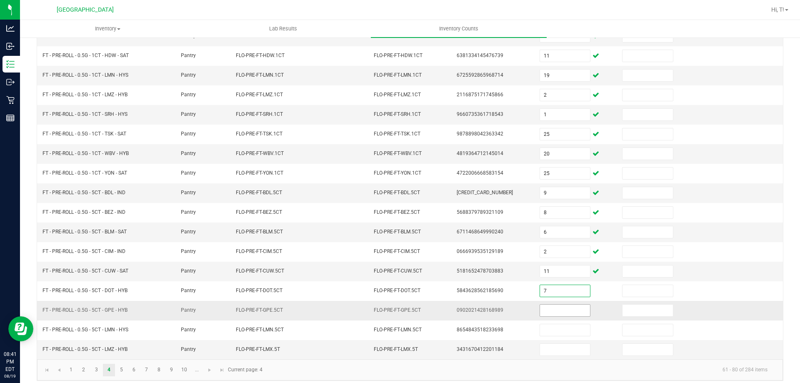
type input "7"
click at [548, 307] on input at bounding box center [565, 310] width 50 height 12
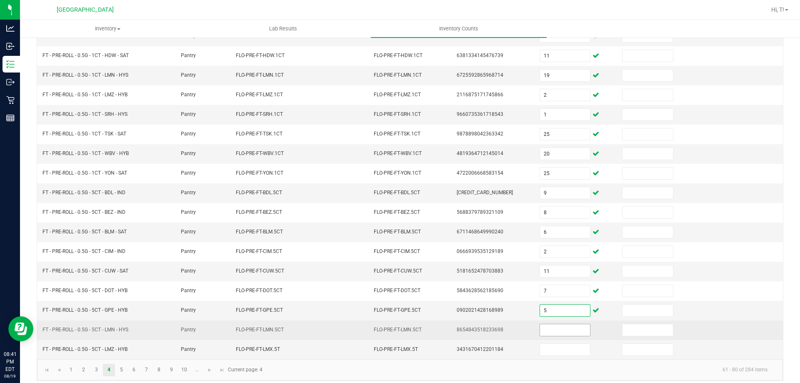
type input "5"
click at [559, 332] on input at bounding box center [565, 330] width 50 height 12
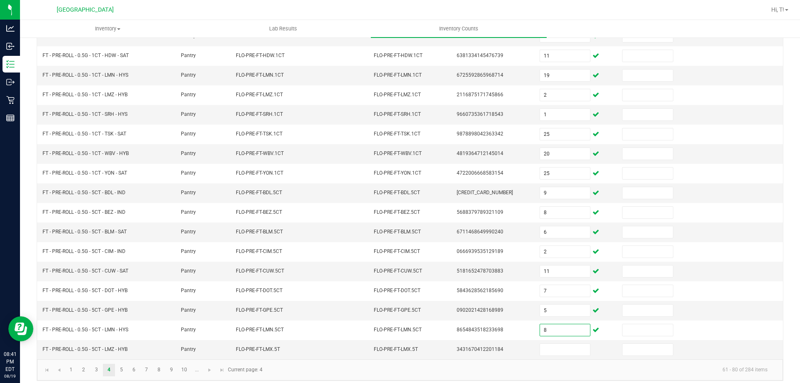
scroll to position [173, 0]
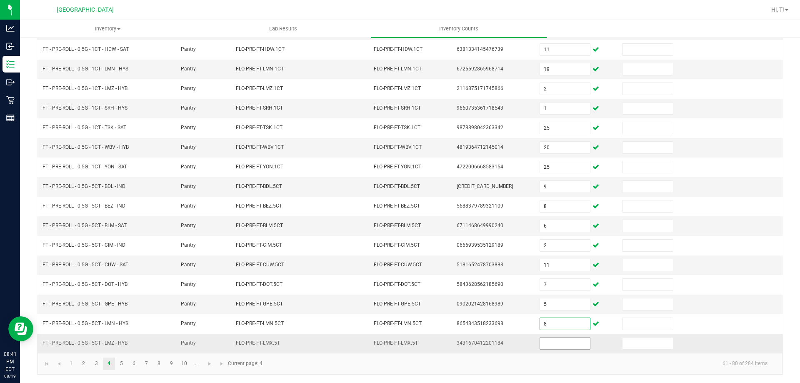
type input "8"
click at [561, 343] on input at bounding box center [565, 343] width 50 height 12
type input "2"
click at [118, 364] on link "5" at bounding box center [121, 363] width 12 height 12
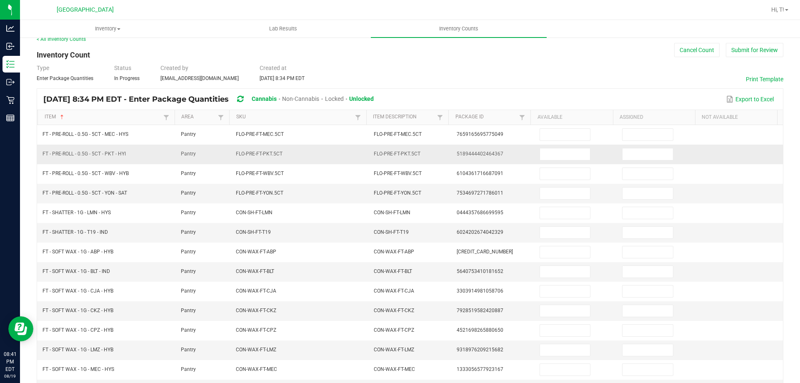
scroll to position [6, 0]
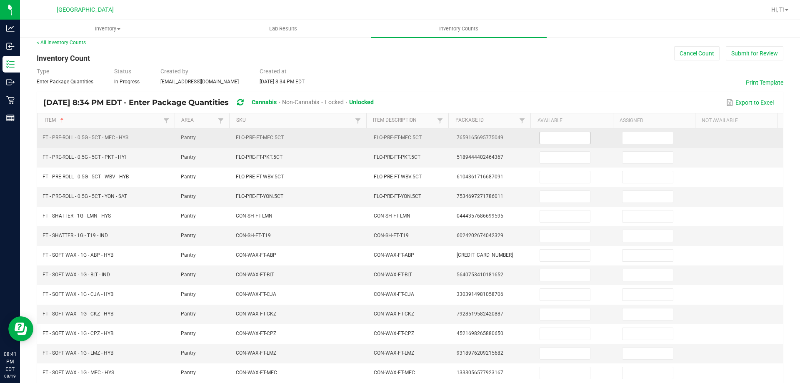
click at [553, 138] on input at bounding box center [565, 138] width 50 height 12
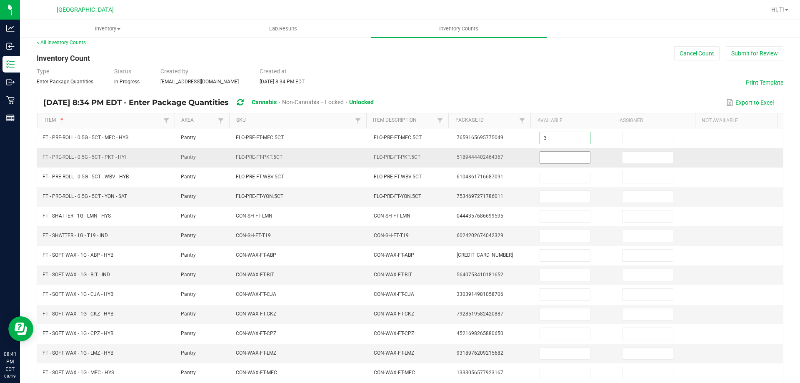
type input "3"
click at [555, 155] on input at bounding box center [565, 158] width 50 height 12
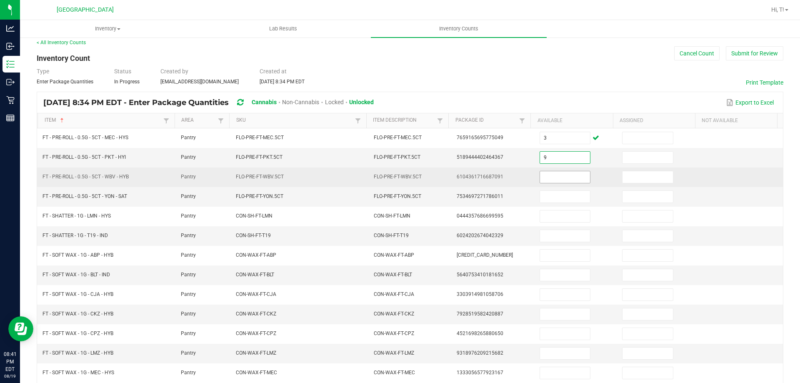
type input "9"
click at [553, 172] on input at bounding box center [565, 177] width 50 height 12
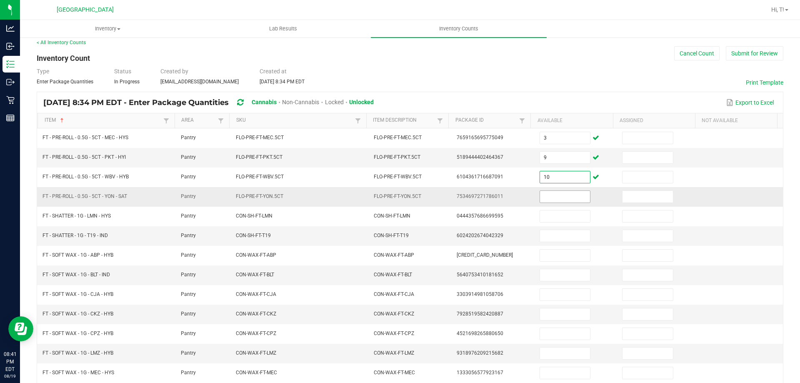
type input "10"
click at [552, 194] on input at bounding box center [565, 197] width 50 height 12
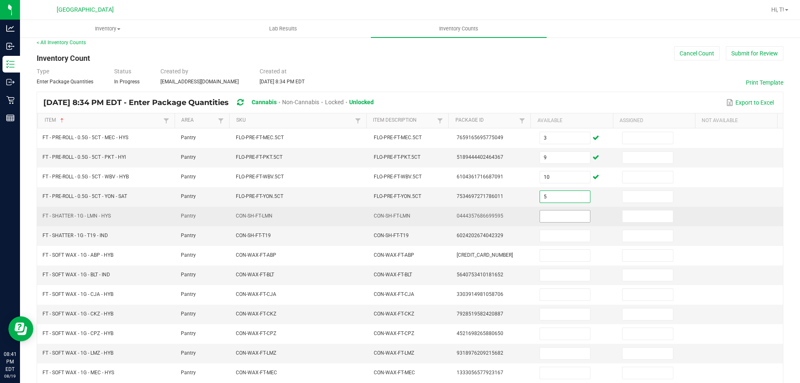
type input "5"
click at [546, 212] on input at bounding box center [565, 216] width 50 height 12
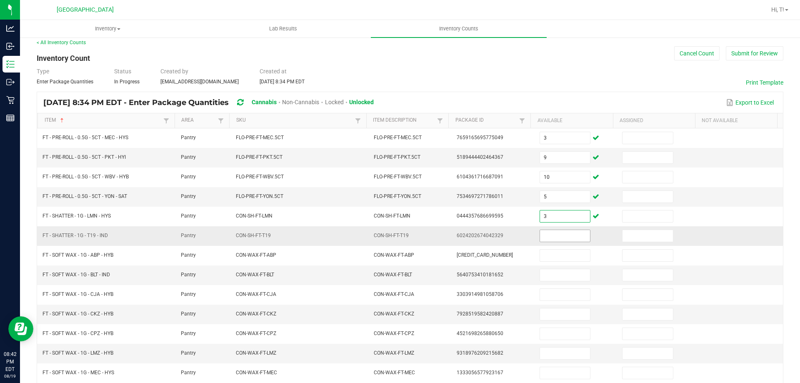
type input "3"
click at [551, 233] on input at bounding box center [565, 236] width 50 height 12
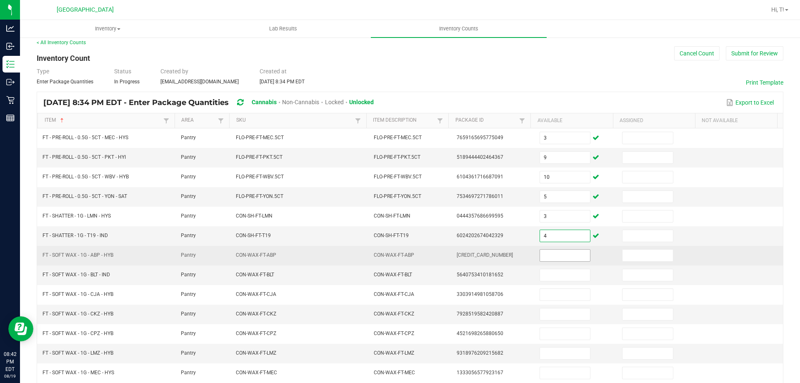
type input "4"
drag, startPoint x: 566, startPoint y: 249, endPoint x: 563, endPoint y: 254, distance: 5.8
click at [563, 252] on input at bounding box center [565, 255] width 50 height 12
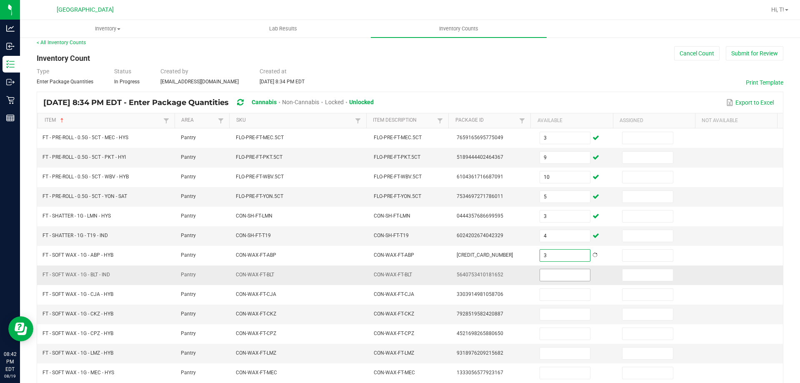
type input "3"
click at [551, 276] on input at bounding box center [565, 275] width 50 height 12
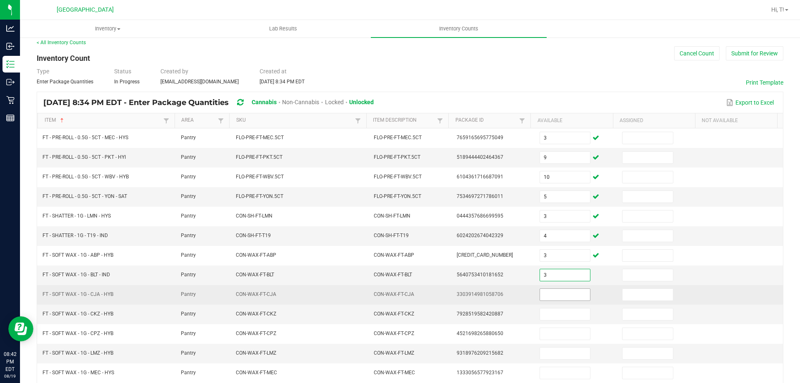
type input "3"
click at [548, 299] on input at bounding box center [565, 295] width 50 height 12
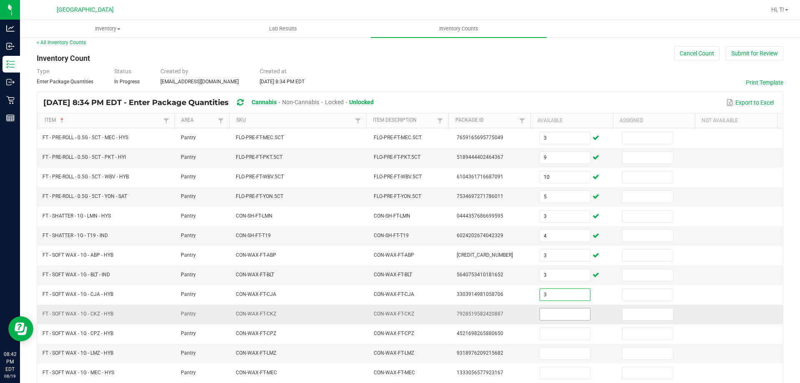
type input "3"
click at [547, 319] on input at bounding box center [565, 314] width 50 height 12
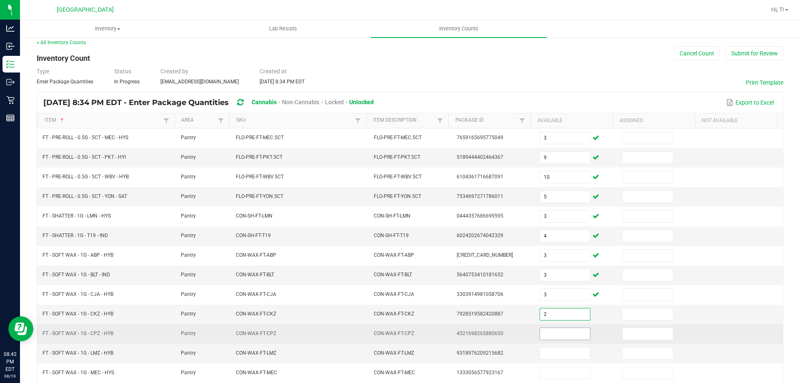
type input "2"
click at [548, 339] on input at bounding box center [565, 334] width 50 height 12
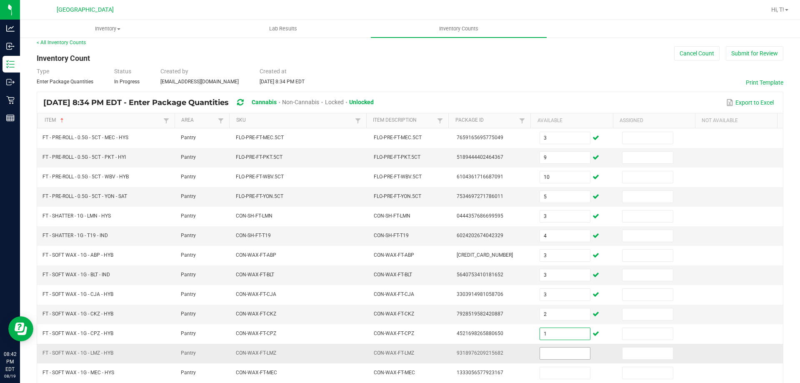
type input "1"
click at [559, 352] on input at bounding box center [565, 353] width 50 height 12
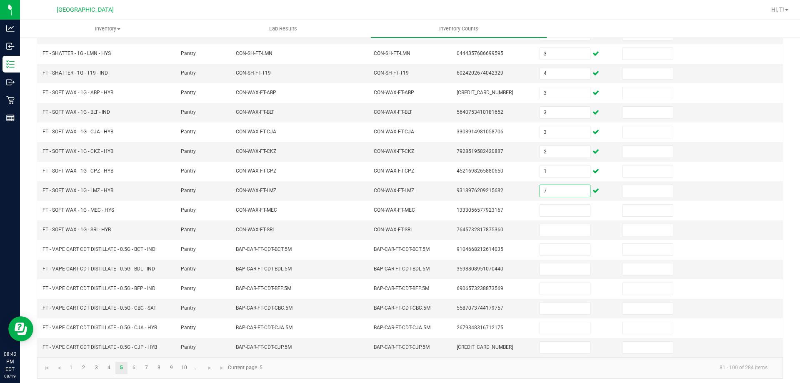
scroll to position [173, 0]
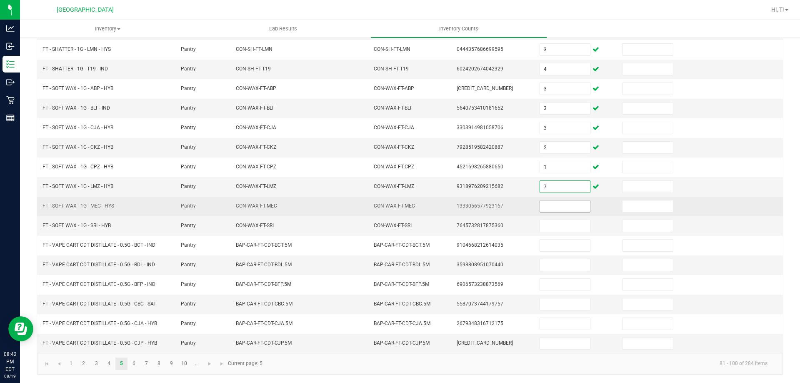
type input "7"
click at [561, 207] on input at bounding box center [565, 206] width 50 height 12
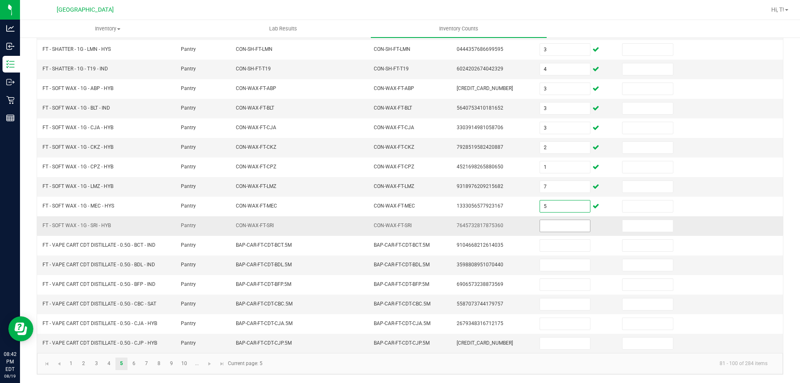
type input "5"
click at [551, 227] on input at bounding box center [565, 226] width 50 height 12
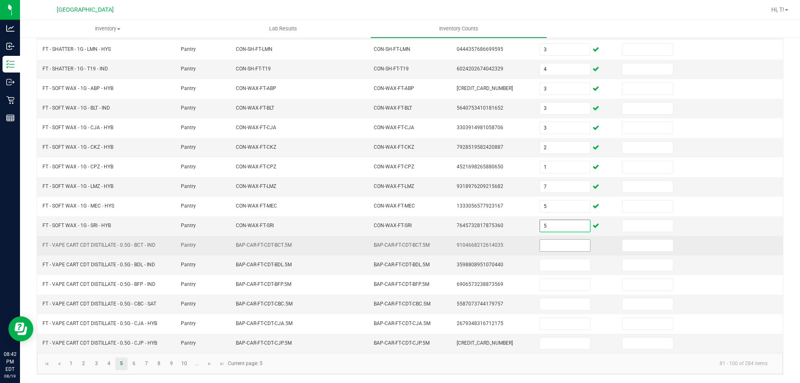
type input "5"
click at [549, 246] on input at bounding box center [565, 245] width 50 height 12
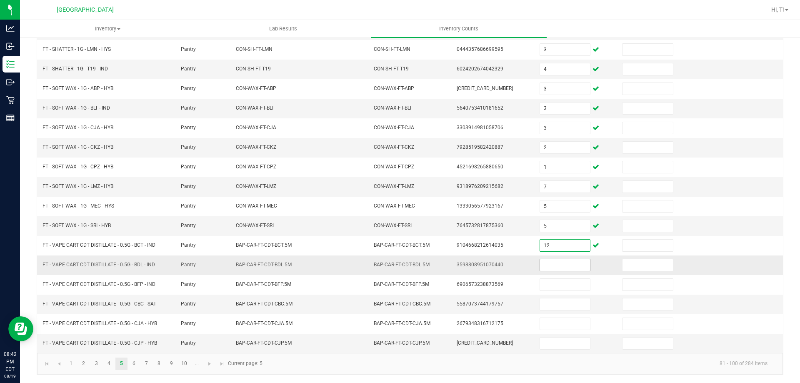
type input "12"
click at [543, 267] on input at bounding box center [565, 265] width 50 height 12
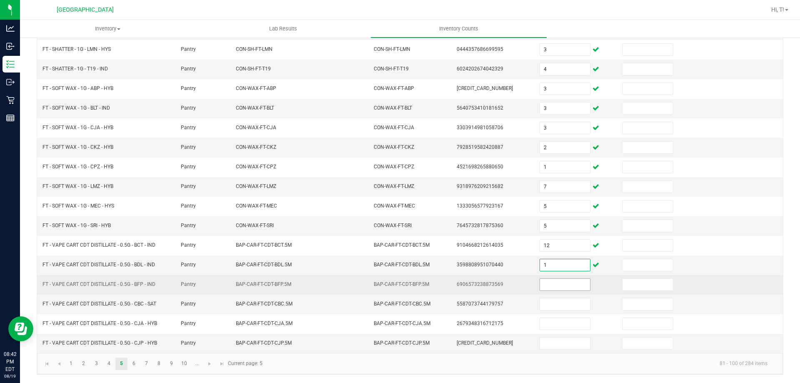
type input "1"
click at [548, 285] on input at bounding box center [565, 285] width 50 height 12
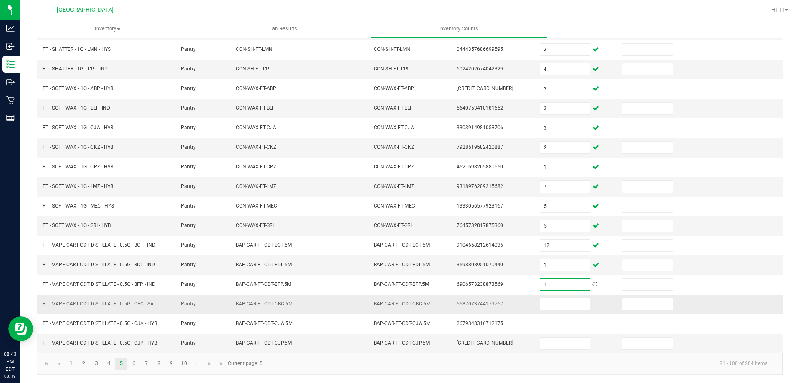
type input "1"
click at [543, 309] on input at bounding box center [565, 304] width 50 height 12
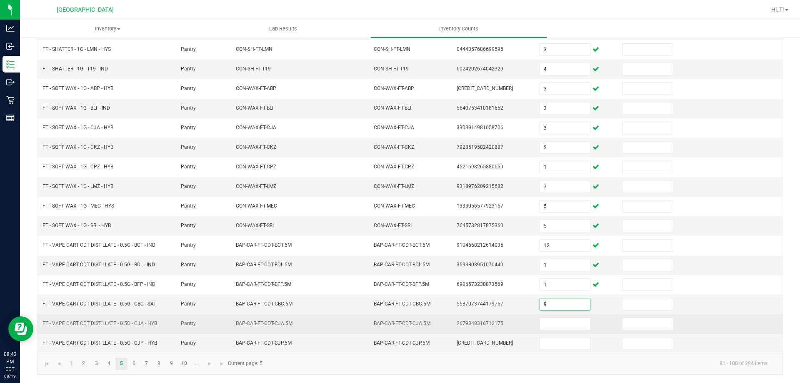
type input "9"
click at [549, 316] on td at bounding box center [575, 324] width 83 height 20
click at [549, 319] on input at bounding box center [565, 324] width 50 height 12
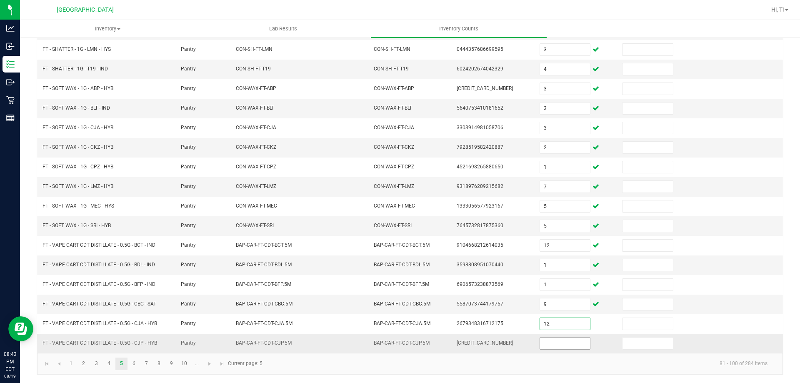
type input "12"
click at [551, 347] on input at bounding box center [565, 343] width 50 height 12
type input "2"
click at [135, 364] on link "6" at bounding box center [134, 363] width 12 height 12
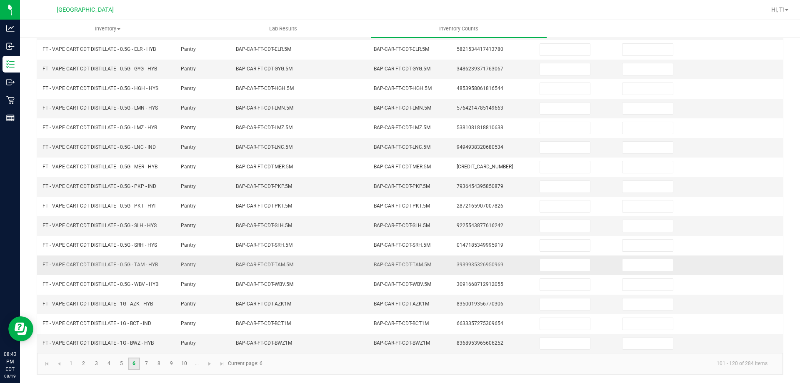
scroll to position [0, 0]
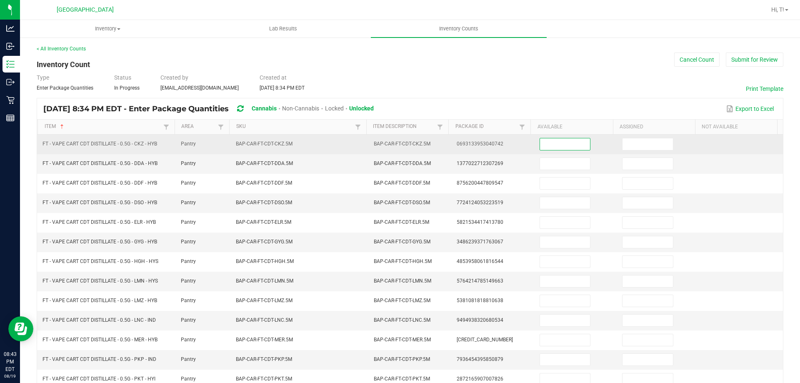
click at [550, 142] on input at bounding box center [565, 144] width 50 height 12
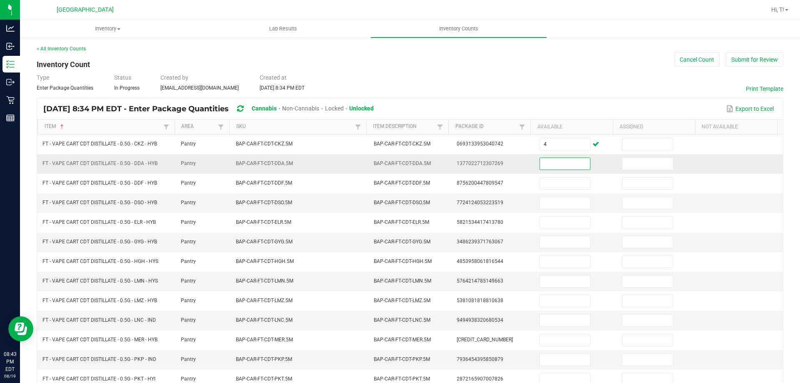
click at [549, 168] on input at bounding box center [565, 164] width 50 height 12
click at [549, 238] on input at bounding box center [565, 242] width 50 height 12
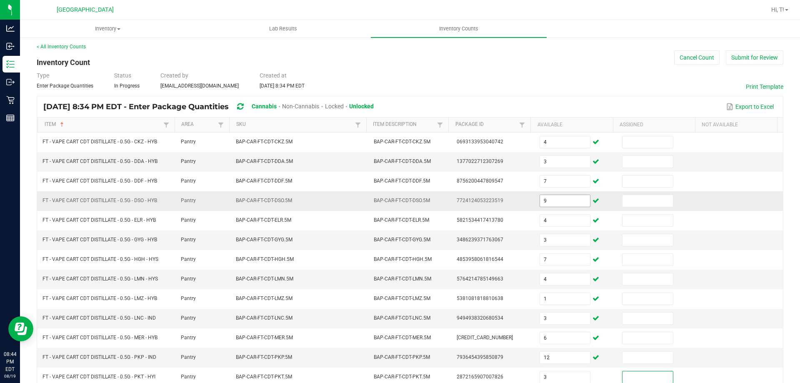
scroll to position [173, 0]
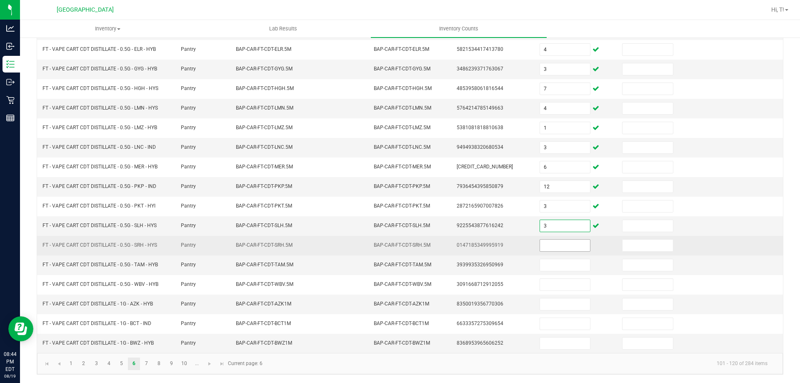
click at [544, 249] on input at bounding box center [565, 245] width 50 height 12
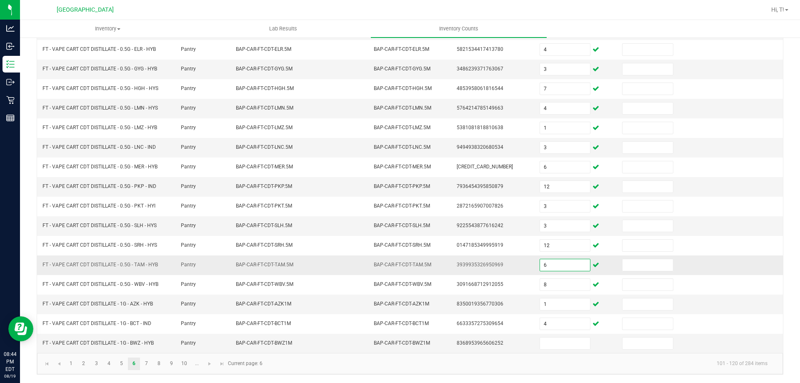
click at [547, 268] on input "6" at bounding box center [565, 265] width 50 height 12
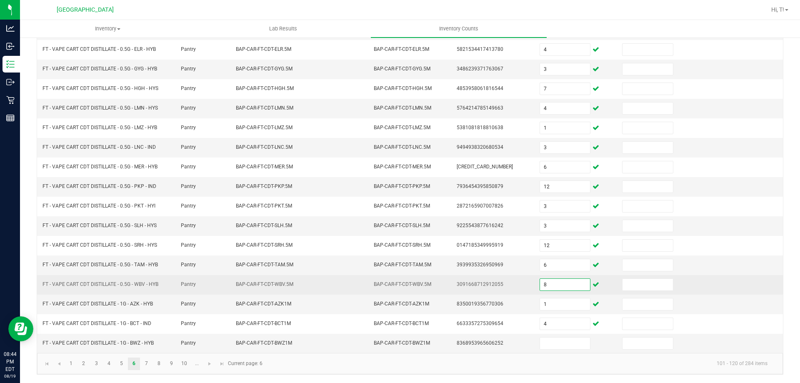
click at [544, 287] on input "8" at bounding box center [565, 285] width 50 height 12
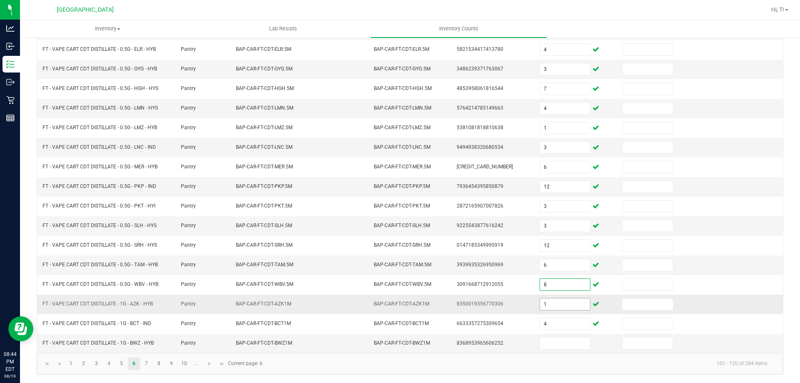
click at [550, 298] on input "1" at bounding box center [565, 304] width 50 height 12
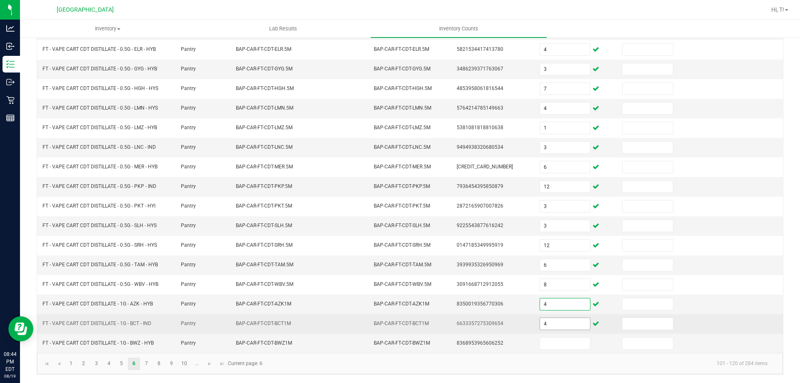
click at [541, 322] on input "4" at bounding box center [565, 324] width 50 height 12
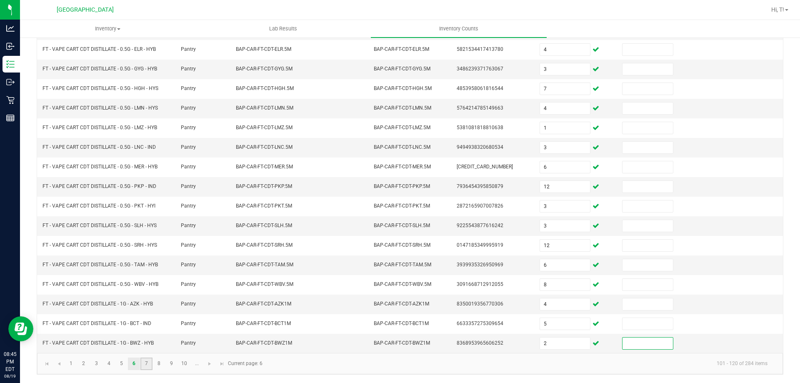
click at [150, 363] on link "7" at bounding box center [146, 363] width 12 height 12
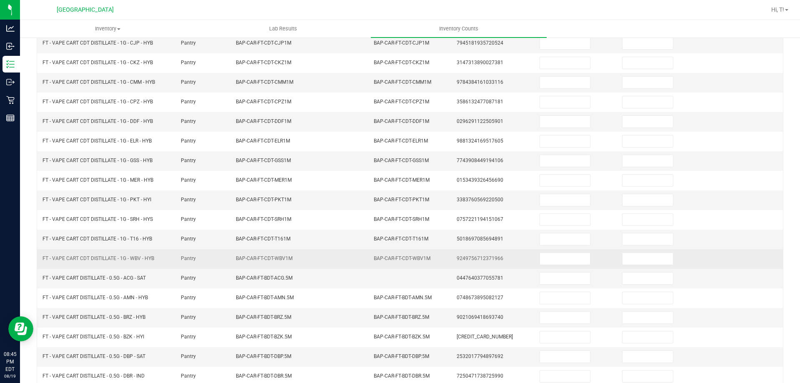
scroll to position [0, 0]
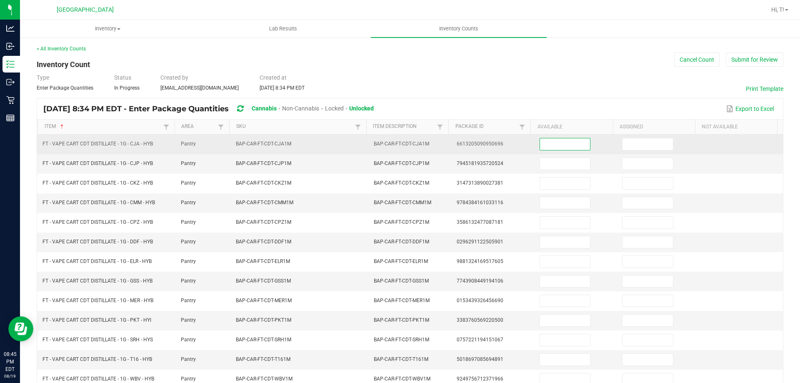
click at [555, 146] on input at bounding box center [565, 144] width 50 height 12
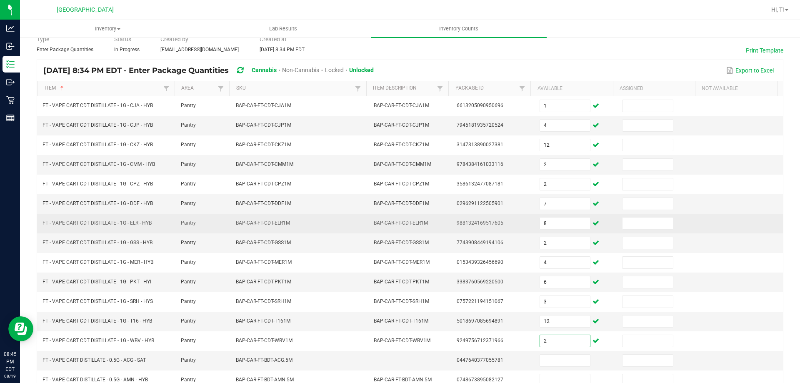
scroll to position [85, 0]
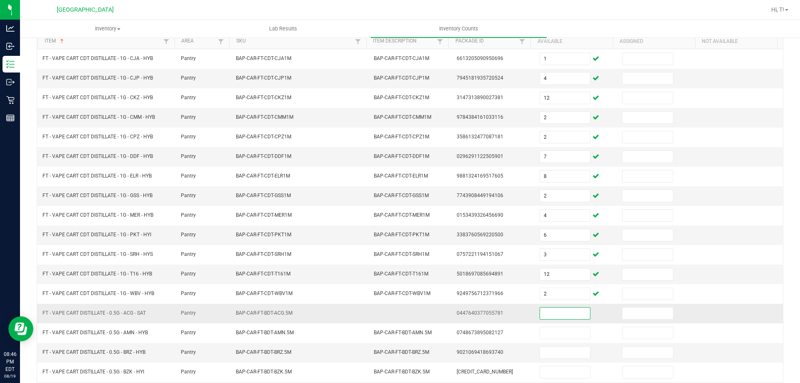
click at [559, 317] on input at bounding box center [565, 313] width 50 height 12
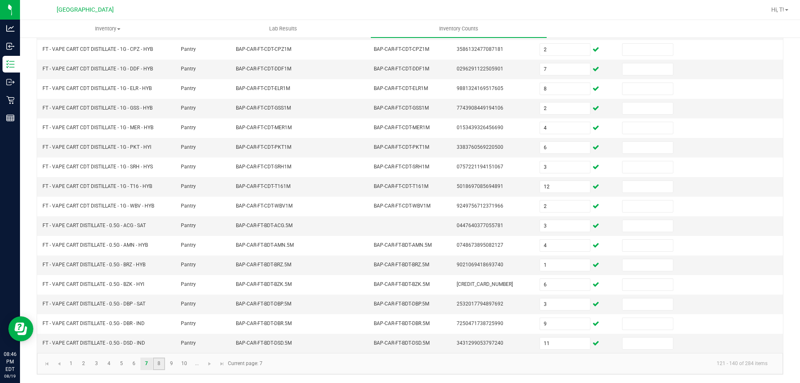
click at [159, 361] on link "8" at bounding box center [159, 363] width 12 height 12
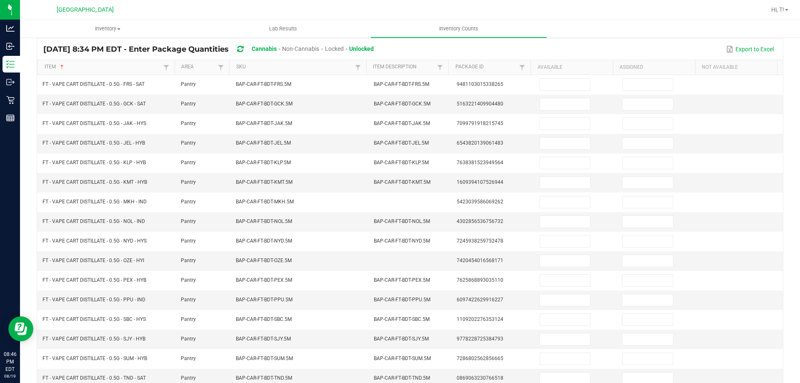
scroll to position [19, 0]
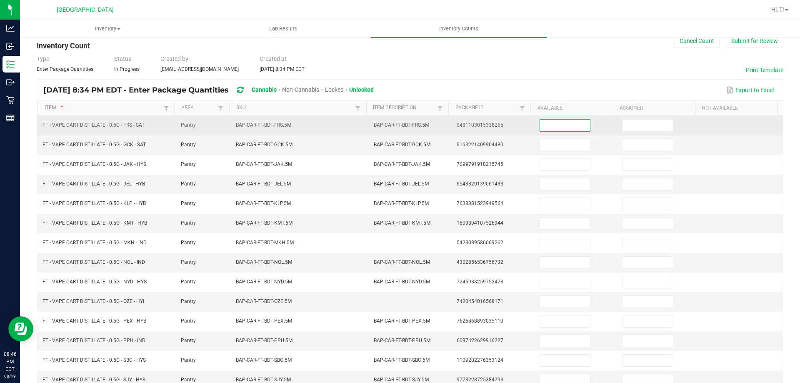
click at [573, 127] on input at bounding box center [565, 126] width 50 height 12
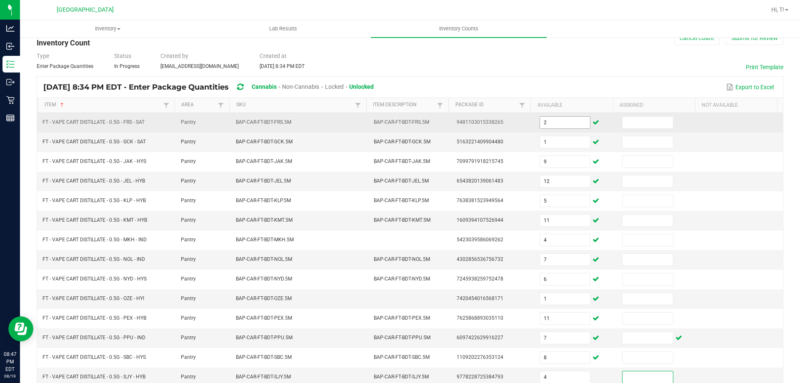
scroll to position [173, 0]
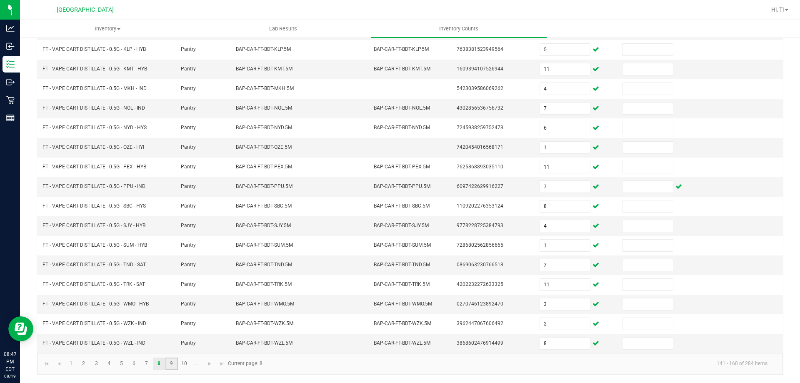
click at [172, 364] on link "9" at bounding box center [171, 363] width 12 height 12
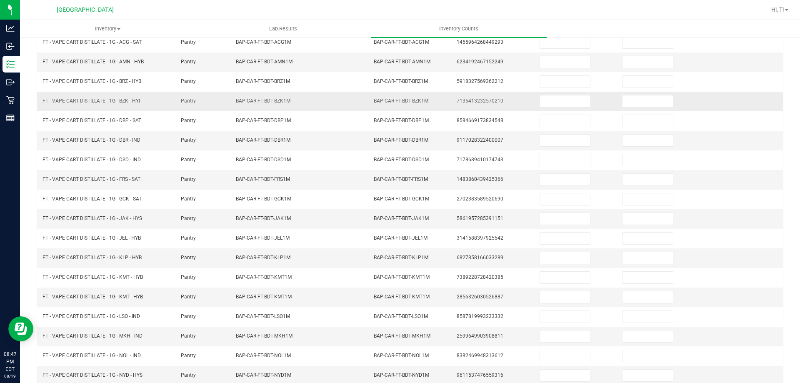
scroll to position [0, 0]
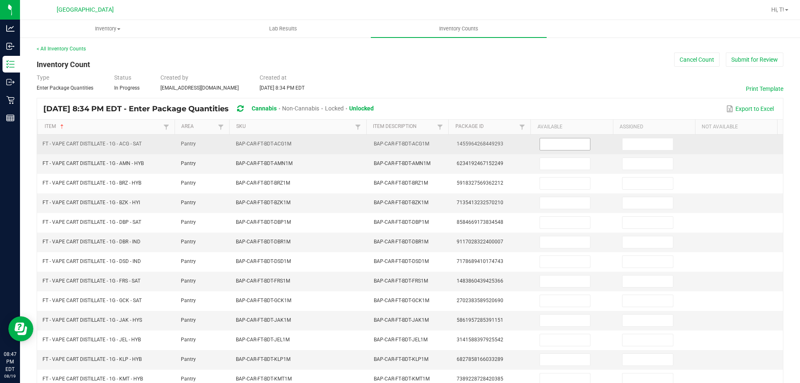
click at [548, 144] on input at bounding box center [565, 144] width 50 height 12
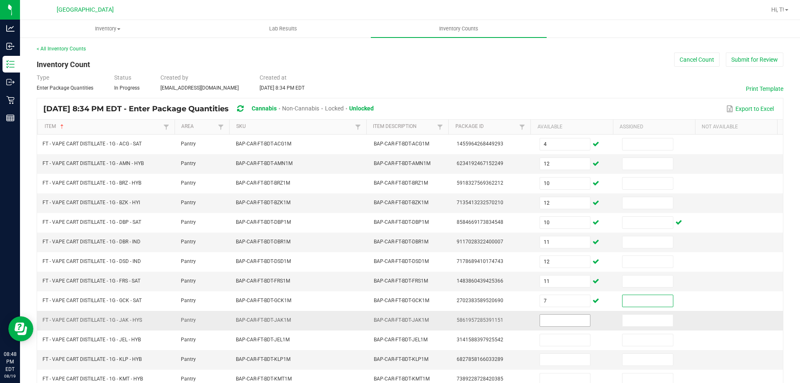
click at [562, 321] on input at bounding box center [565, 320] width 50 height 12
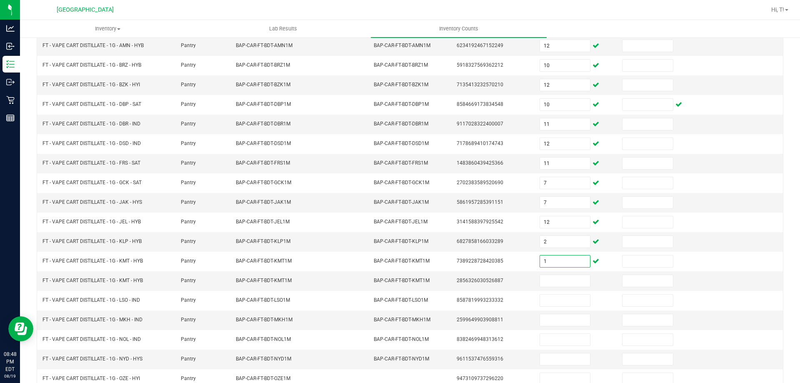
scroll to position [173, 0]
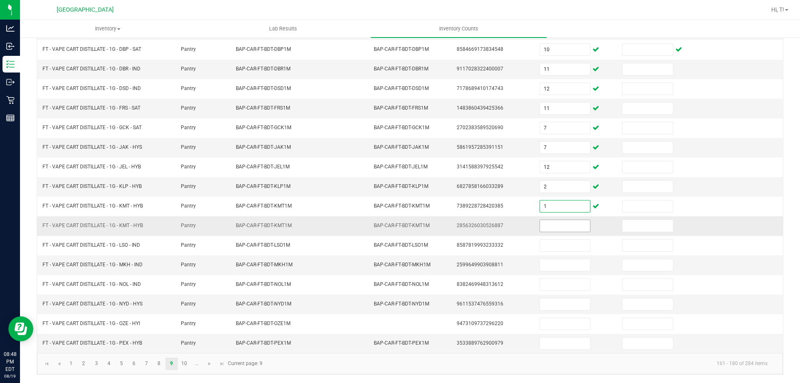
click at [552, 227] on input at bounding box center [565, 226] width 50 height 12
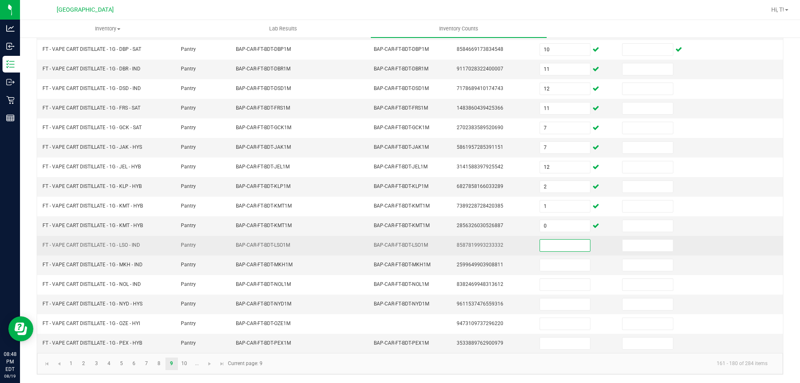
click at [550, 247] on input at bounding box center [565, 245] width 50 height 12
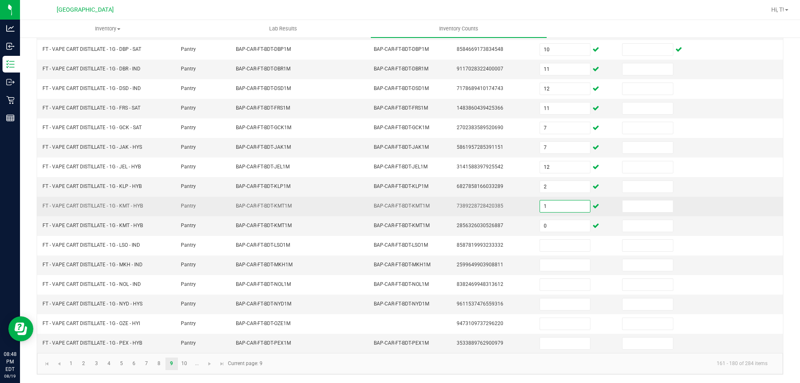
click at [548, 201] on input "1" at bounding box center [565, 206] width 50 height 12
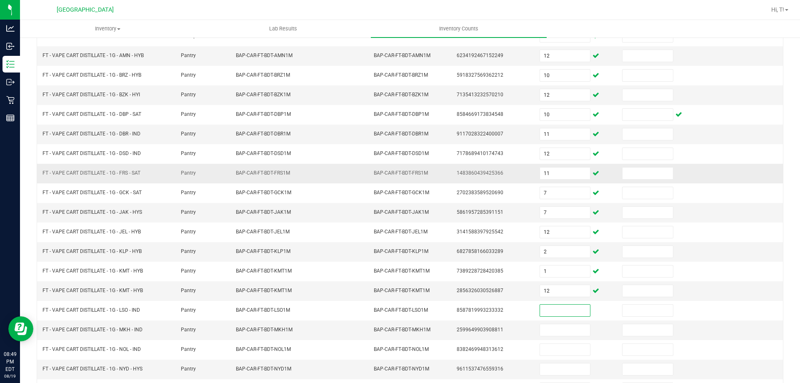
scroll to position [90, 0]
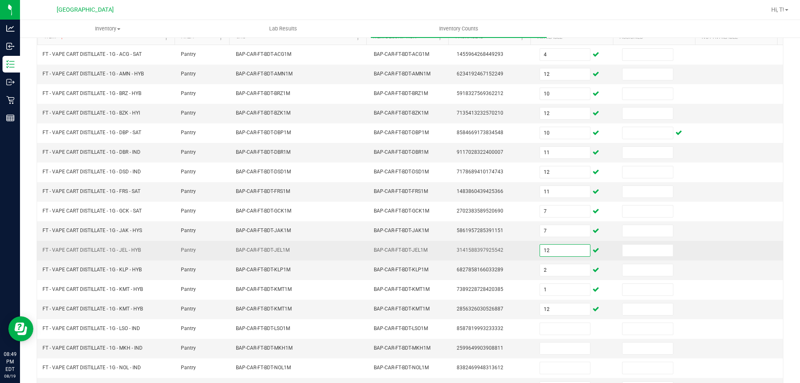
click at [569, 250] on input "12" at bounding box center [565, 250] width 50 height 12
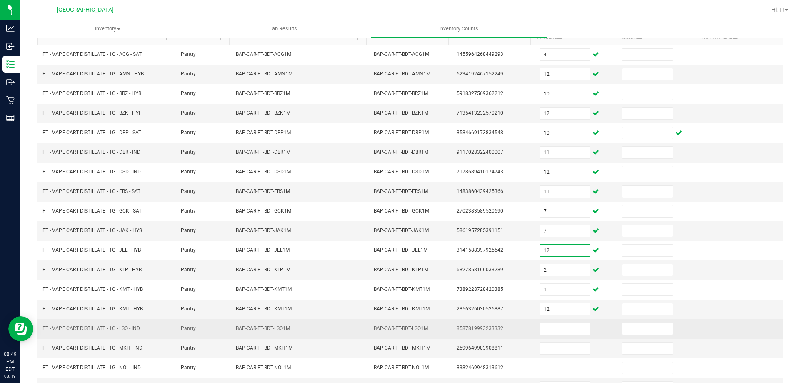
click at [561, 323] on input at bounding box center [565, 329] width 50 height 12
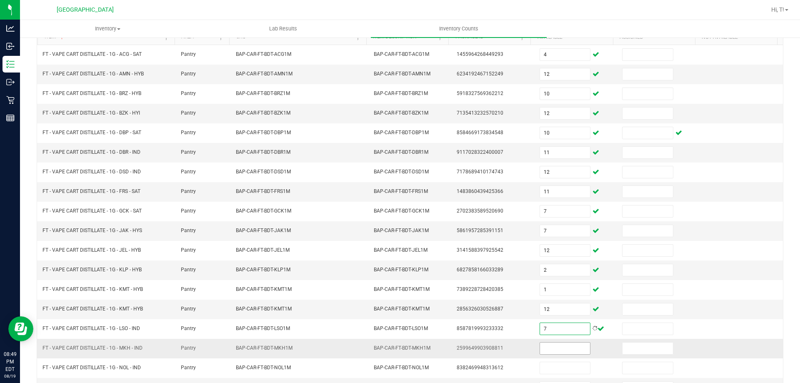
click at [562, 347] on input at bounding box center [565, 348] width 50 height 12
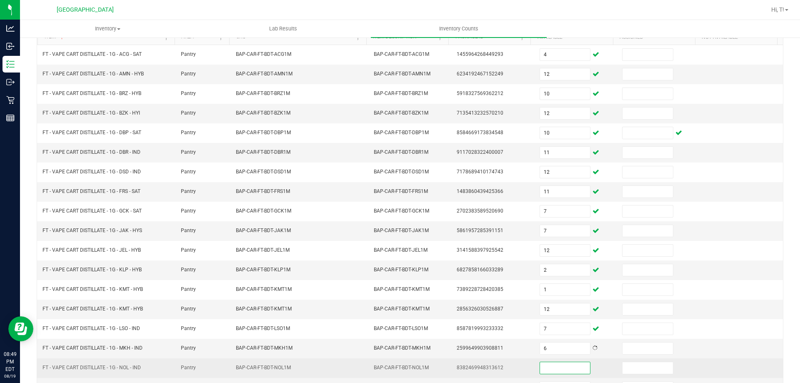
click at [546, 373] on input at bounding box center [565, 368] width 50 height 12
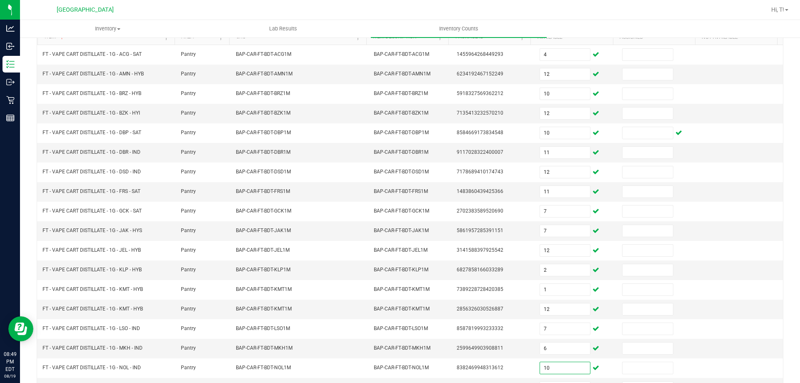
scroll to position [173, 0]
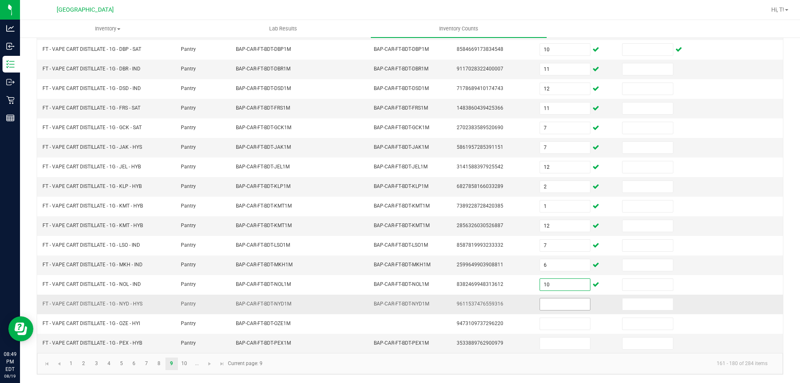
click at [553, 307] on input at bounding box center [565, 304] width 50 height 12
click at [188, 365] on link "10" at bounding box center [184, 363] width 12 height 12
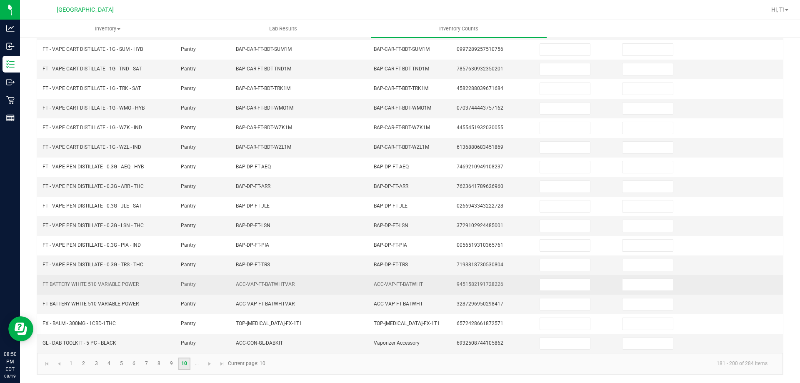
scroll to position [0, 0]
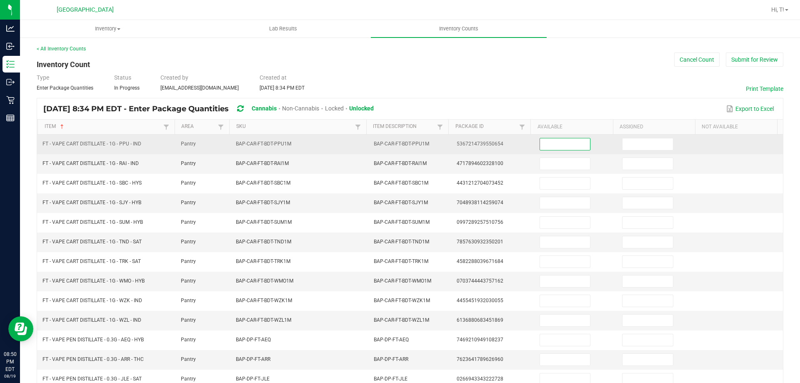
click at [548, 147] on input at bounding box center [565, 144] width 50 height 12
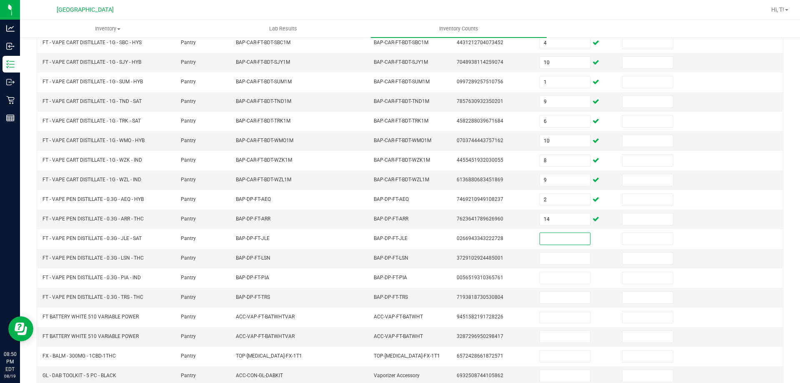
scroll to position [157, 0]
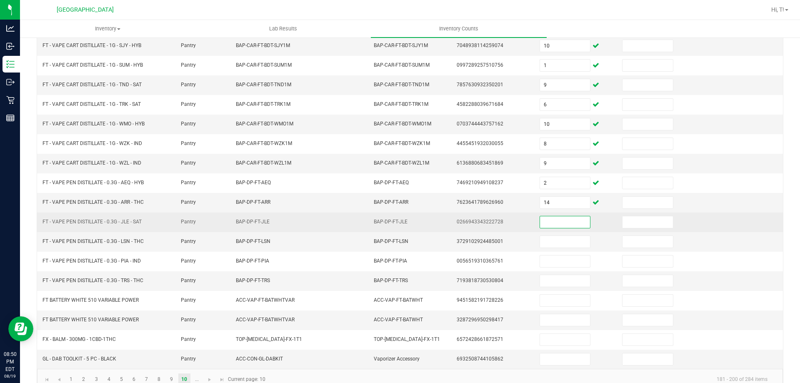
click at [558, 221] on input at bounding box center [565, 222] width 50 height 12
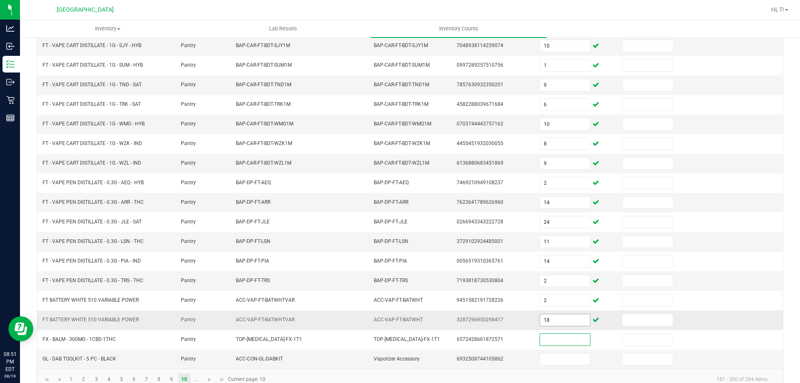
click at [548, 320] on input "18" at bounding box center [565, 320] width 50 height 12
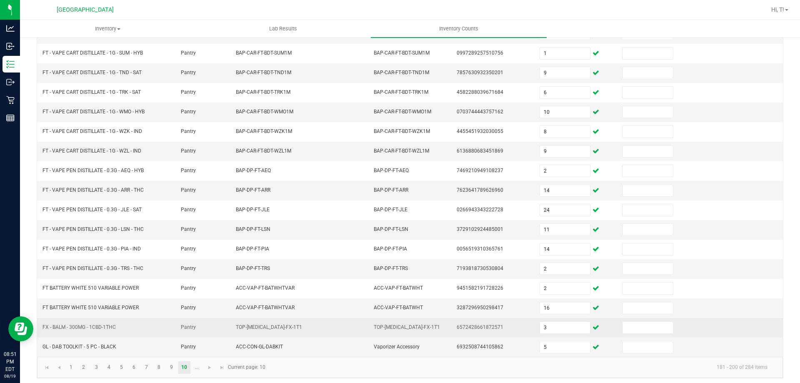
scroll to position [173, 0]
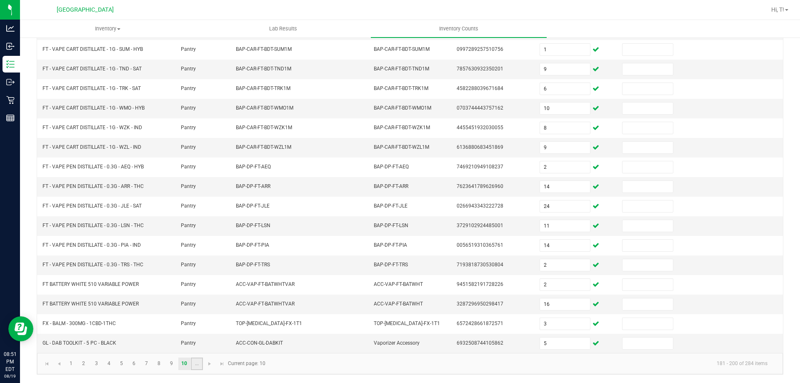
click at [197, 364] on link "..." at bounding box center [197, 363] width 12 height 12
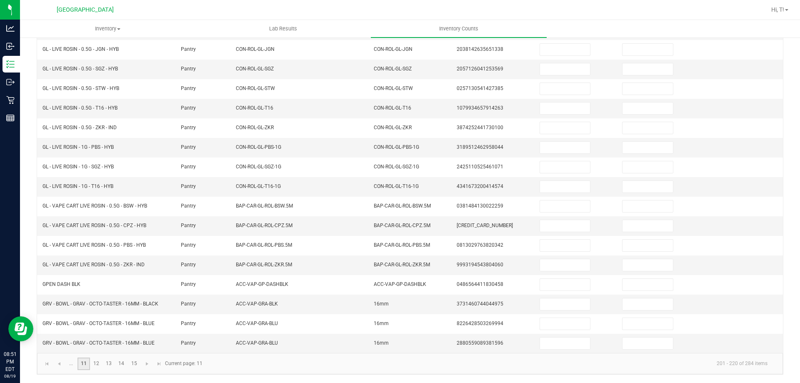
click at [85, 365] on link "11" at bounding box center [83, 363] width 12 height 12
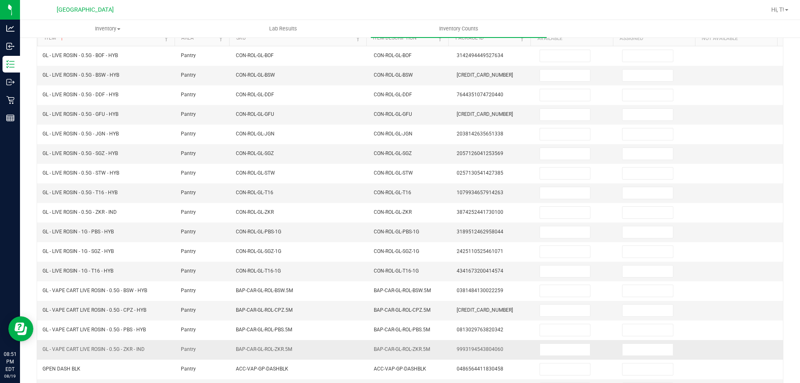
scroll to position [0, 0]
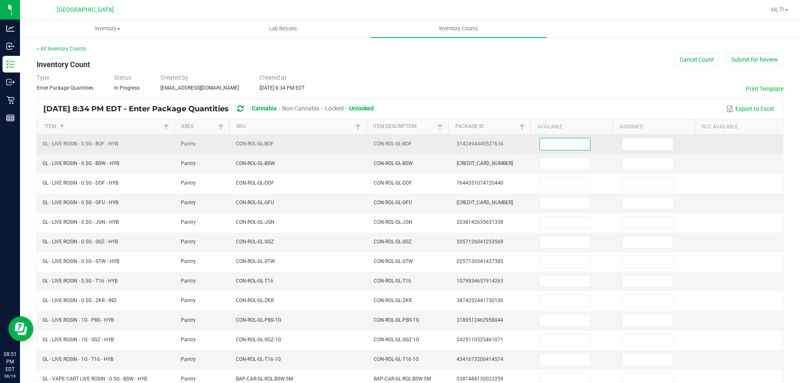
click at [564, 148] on input at bounding box center [565, 144] width 50 height 12
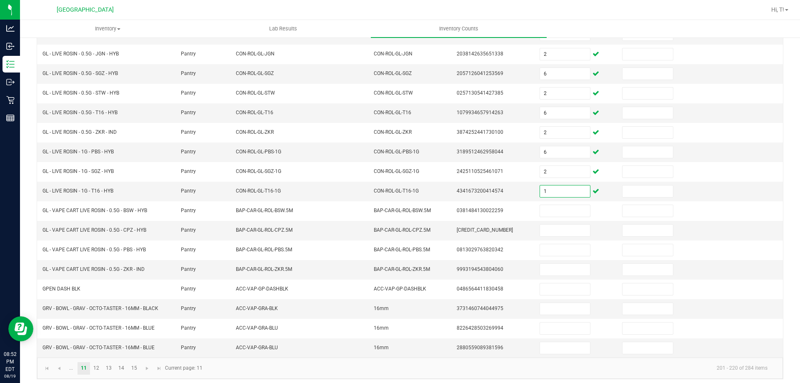
scroll to position [173, 0]
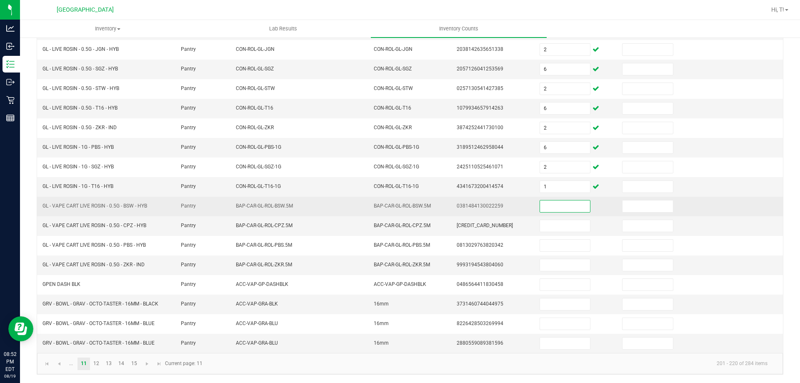
click at [554, 205] on input at bounding box center [565, 206] width 50 height 12
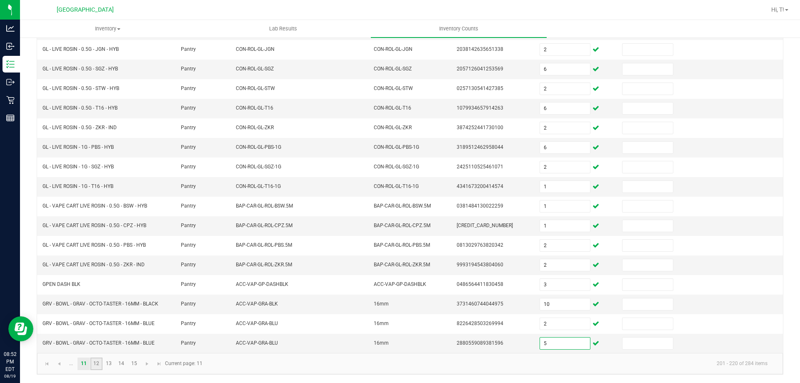
click at [98, 360] on link "12" at bounding box center [96, 363] width 12 height 12
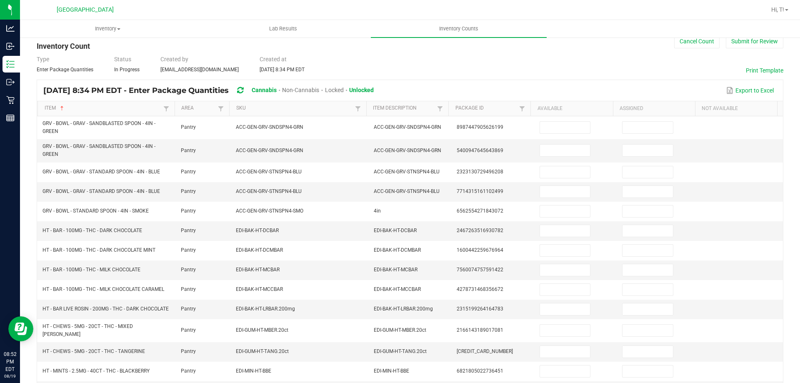
scroll to position [0, 0]
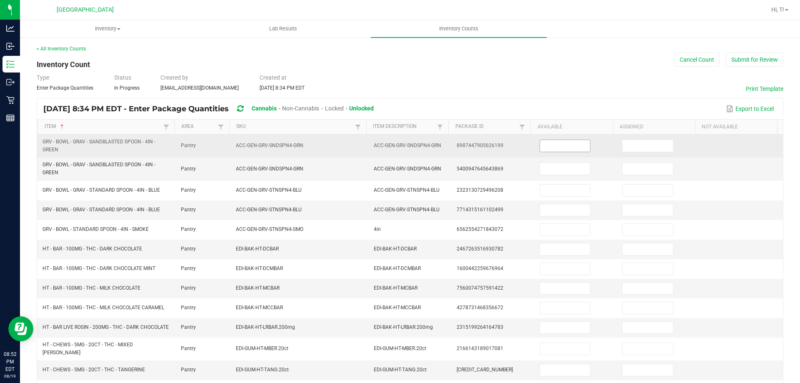
click at [574, 147] on input at bounding box center [565, 146] width 50 height 12
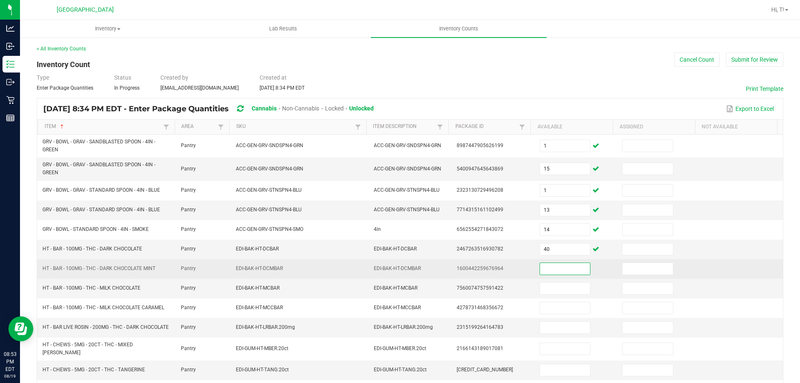
click at [559, 264] on input at bounding box center [565, 269] width 50 height 12
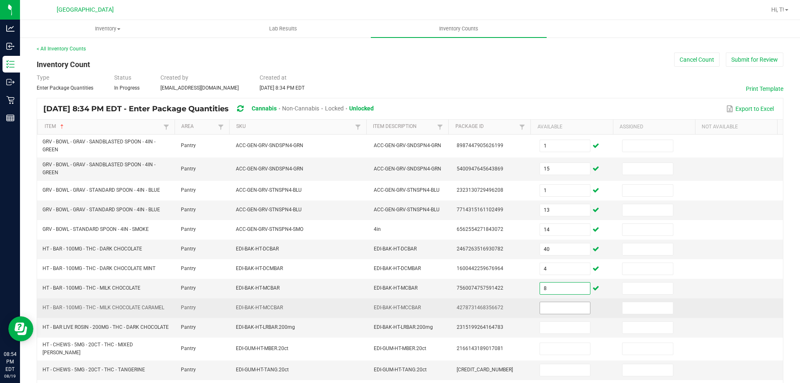
click at [560, 312] on input at bounding box center [565, 308] width 50 height 12
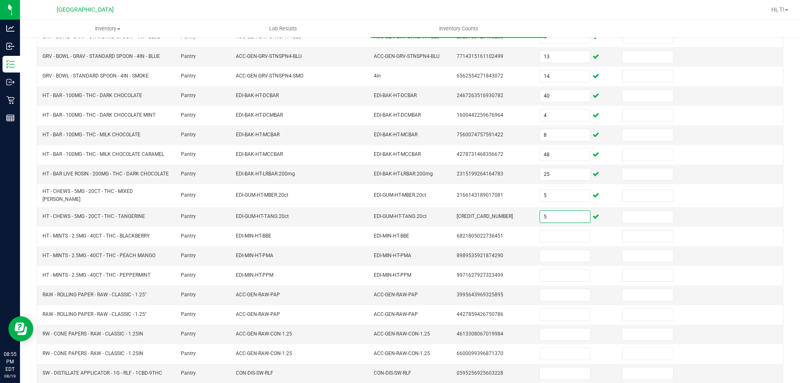
scroll to position [183, 0]
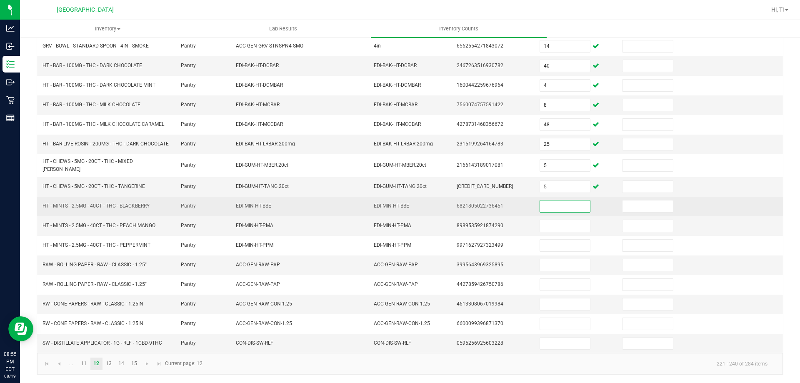
click at [551, 204] on input at bounding box center [565, 206] width 50 height 12
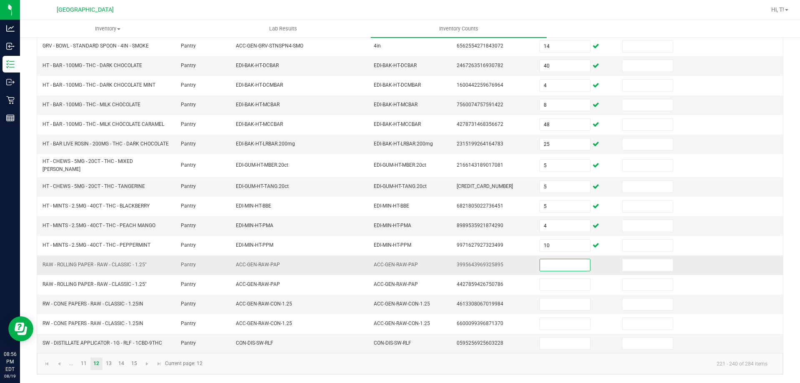
click at [549, 266] on input at bounding box center [565, 265] width 50 height 12
click at [540, 347] on input at bounding box center [565, 343] width 50 height 12
click at [112, 363] on link "13" at bounding box center [109, 363] width 12 height 12
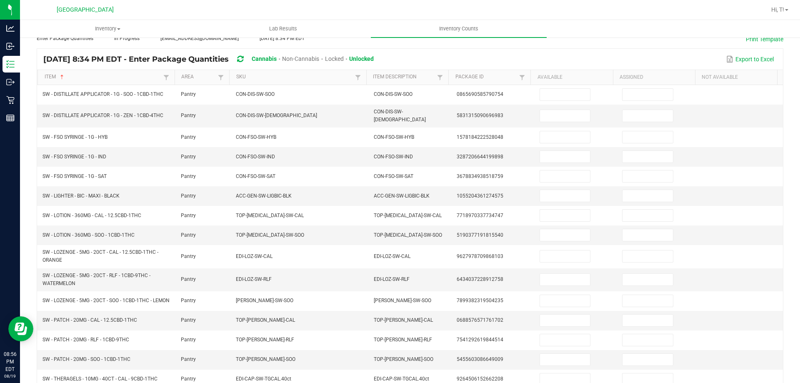
scroll to position [31, 0]
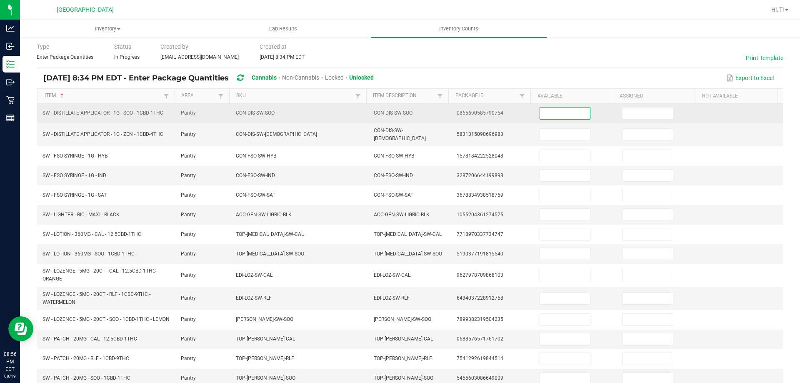
click at [553, 115] on input at bounding box center [565, 113] width 50 height 12
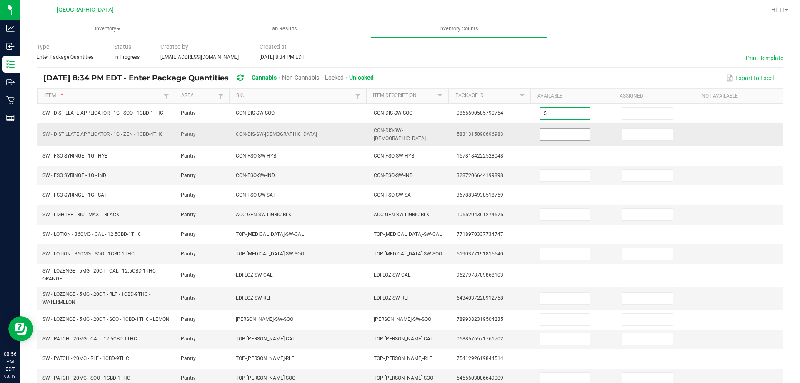
click at [565, 137] on input at bounding box center [565, 135] width 50 height 12
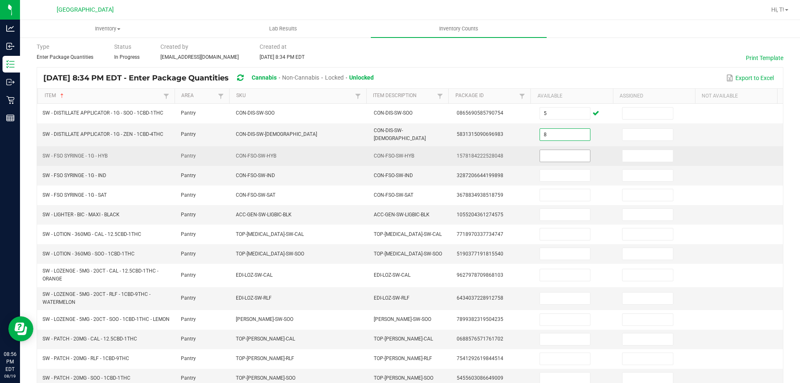
click at [561, 152] on input at bounding box center [565, 156] width 50 height 12
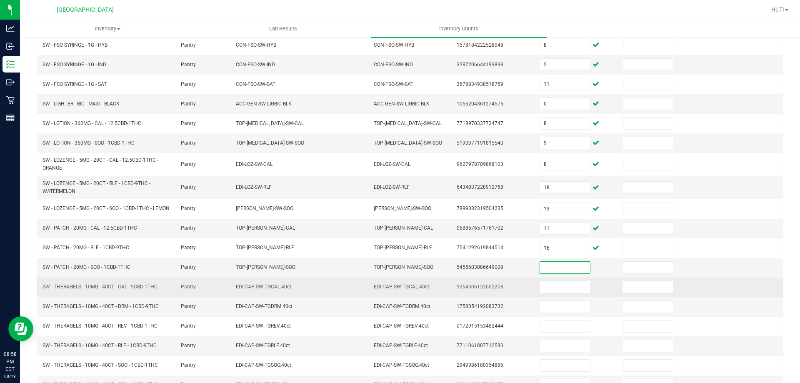
scroll to position [183, 0]
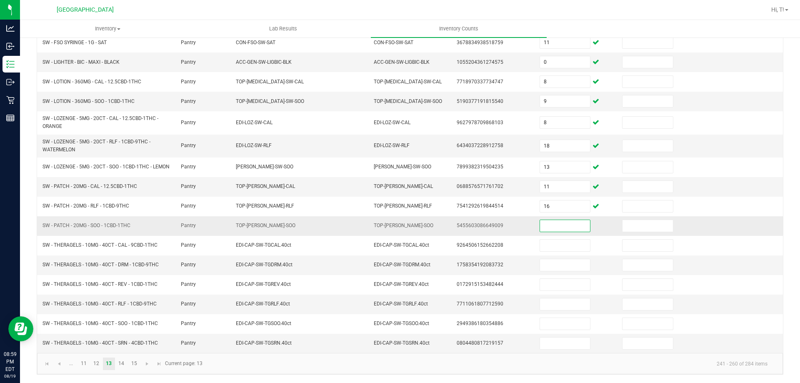
click at [547, 230] on input at bounding box center [565, 226] width 50 height 12
click at [123, 362] on link "14" at bounding box center [121, 363] width 12 height 12
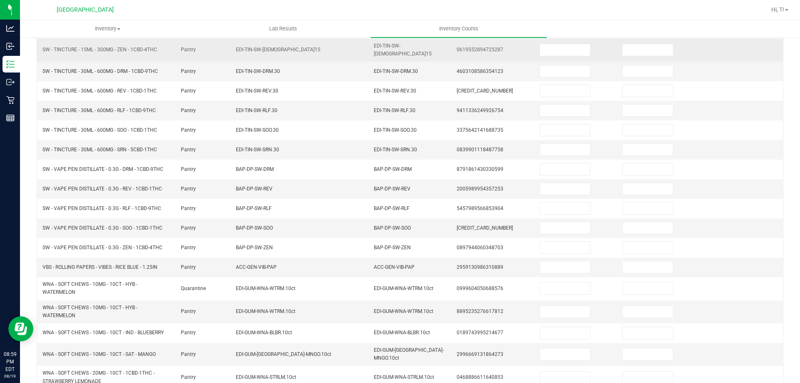
scroll to position [0, 0]
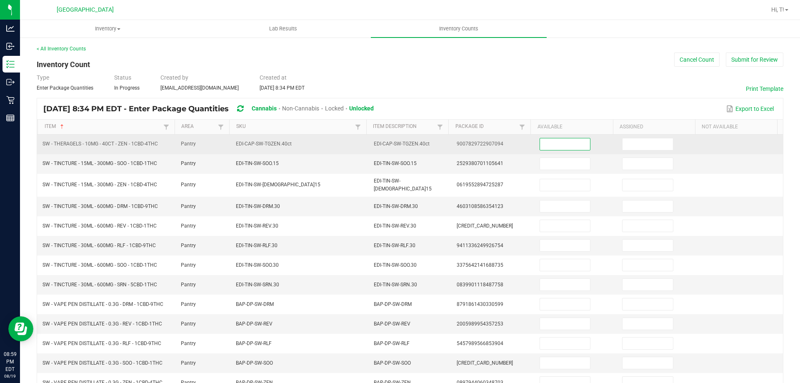
click at [564, 146] on input at bounding box center [565, 144] width 50 height 12
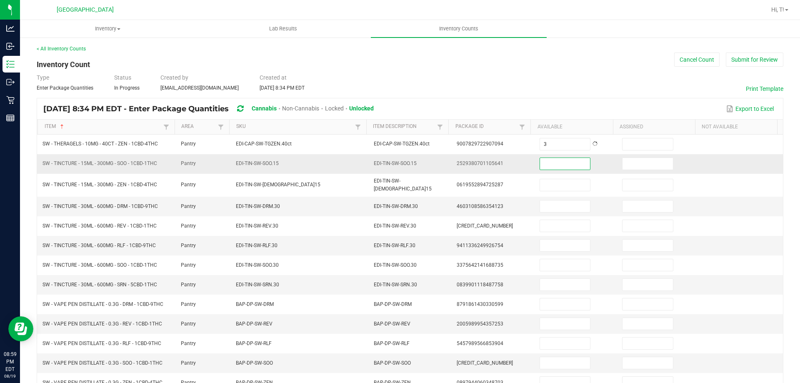
click at [553, 165] on input at bounding box center [565, 164] width 50 height 12
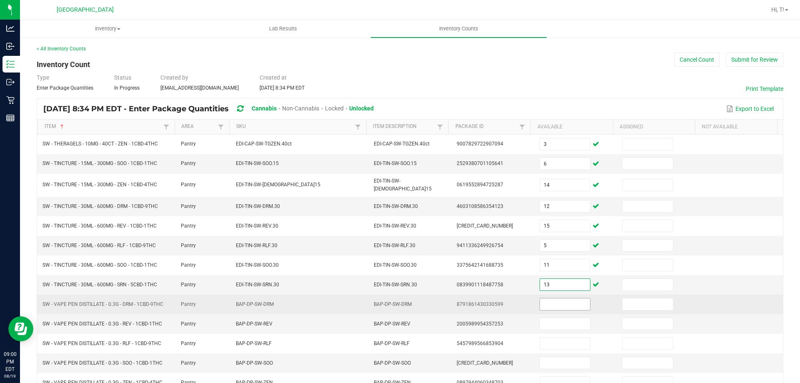
click at [540, 300] on input at bounding box center [565, 304] width 50 height 12
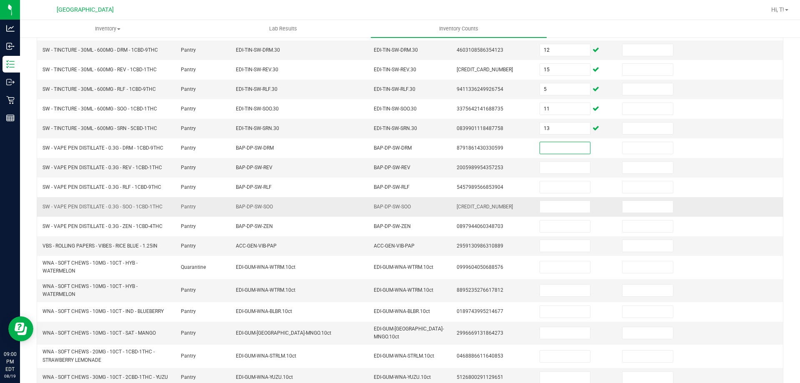
scroll to position [142, 0]
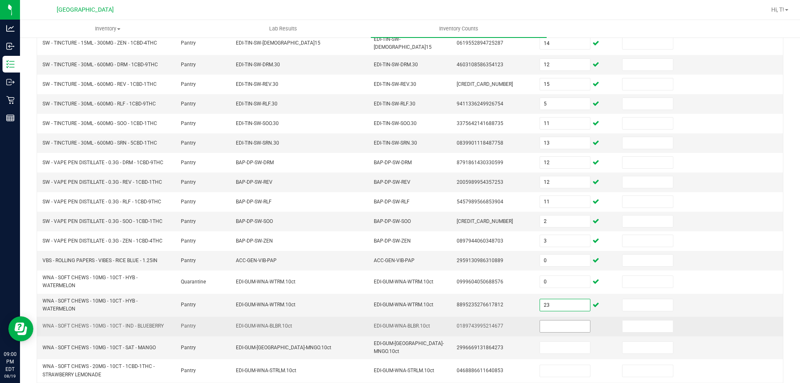
click at [552, 322] on input at bounding box center [565, 326] width 50 height 12
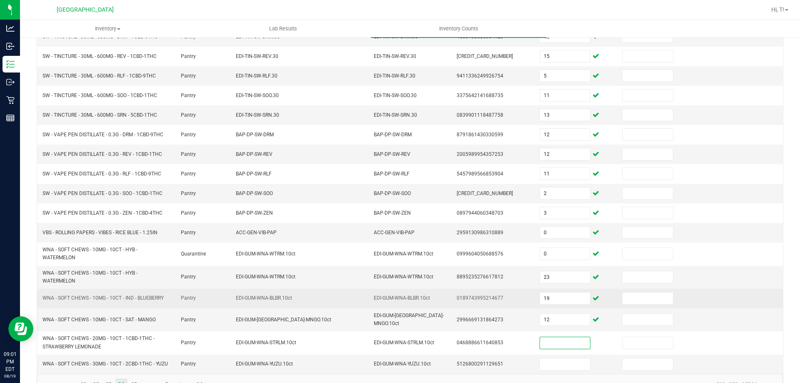
scroll to position [183, 0]
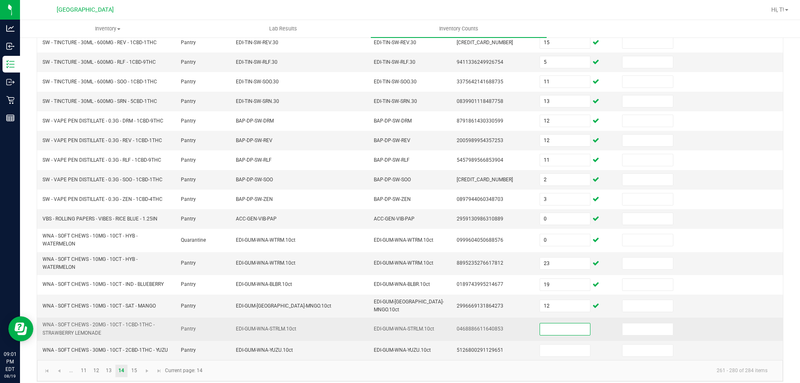
click at [542, 323] on input at bounding box center [565, 329] width 50 height 12
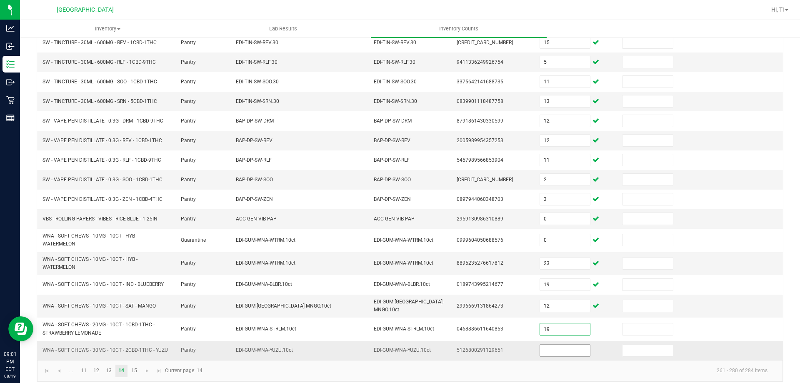
click at [557, 344] on input at bounding box center [565, 350] width 50 height 12
click at [130, 364] on link "15" at bounding box center [134, 370] width 12 height 12
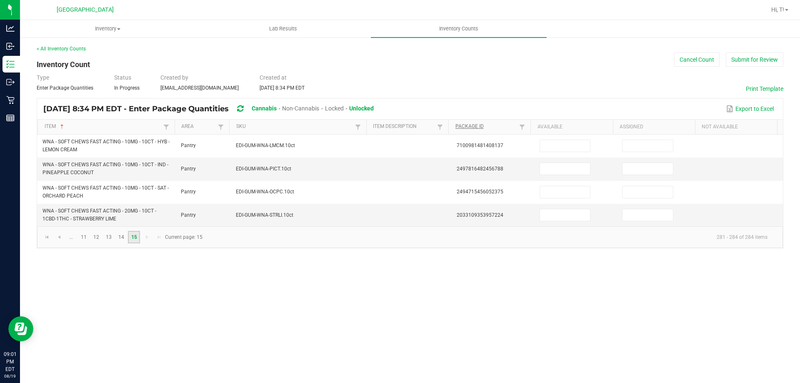
scroll to position [0, 0]
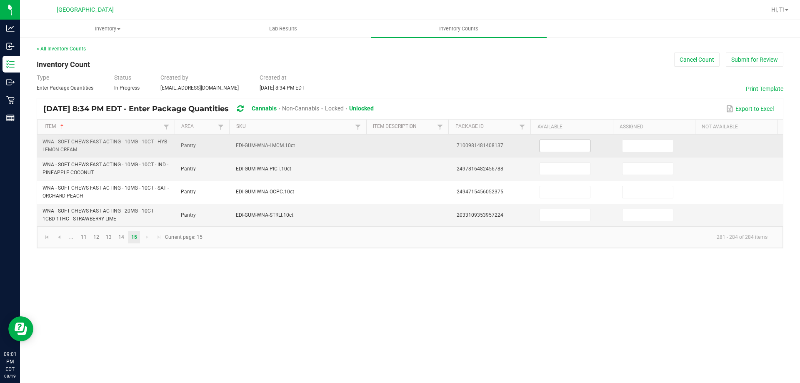
click at [575, 146] on input at bounding box center [565, 146] width 50 height 12
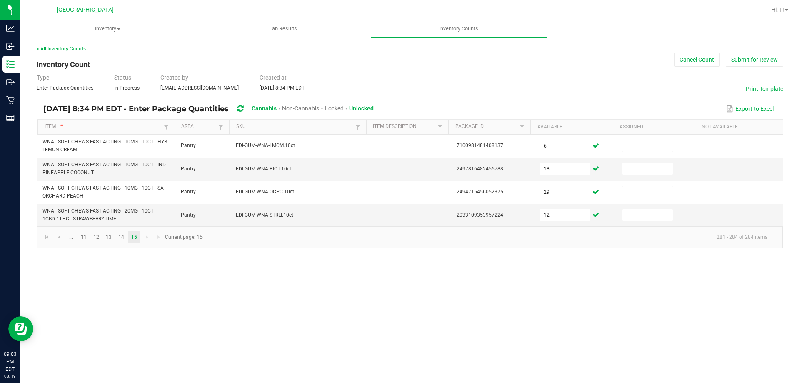
click at [602, 287] on div "Inventory All packages All inventory Waste log Create inventory Lab Results Inv…" at bounding box center [410, 201] width 780 height 363
click at [766, 64] on button "Submit for Review" at bounding box center [754, 59] width 57 height 14
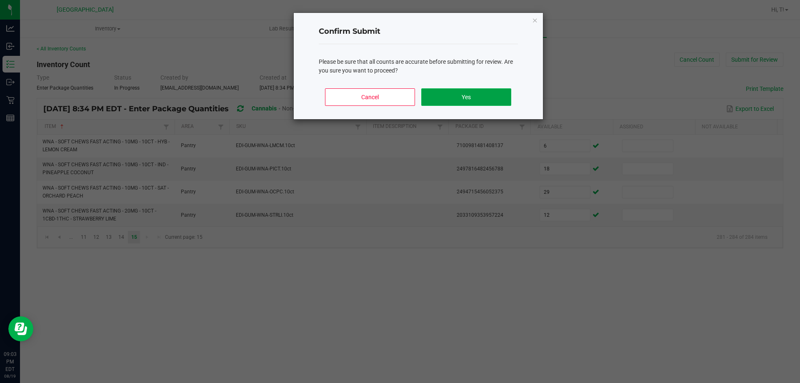
click at [478, 91] on button "Yes" at bounding box center [466, 96] width 90 height 17
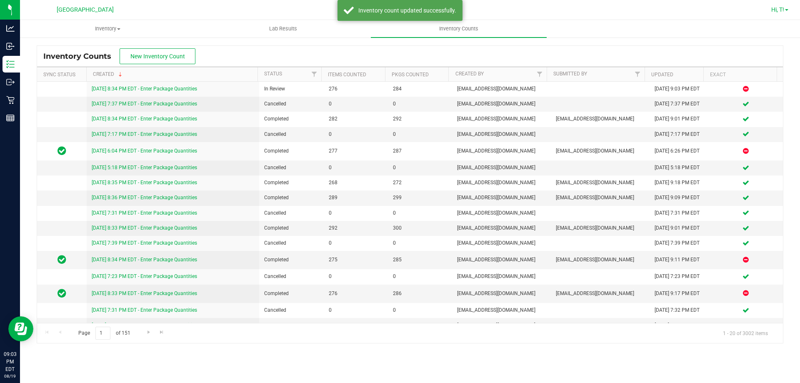
click at [784, 9] on link "Hi, T!" at bounding box center [780, 9] width 24 height 9
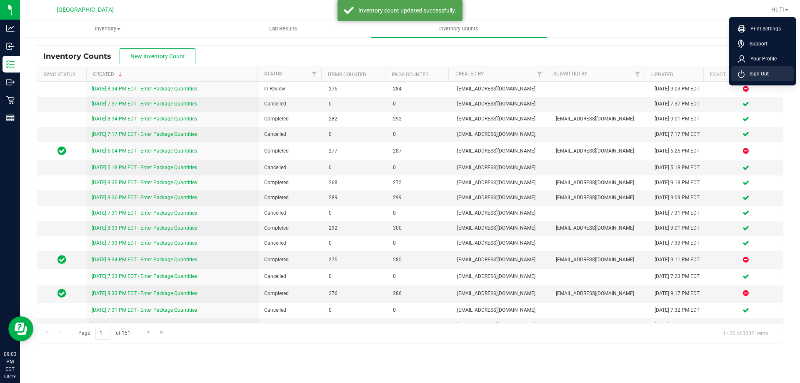
click at [758, 71] on span "Sign Out" at bounding box center [756, 74] width 24 height 8
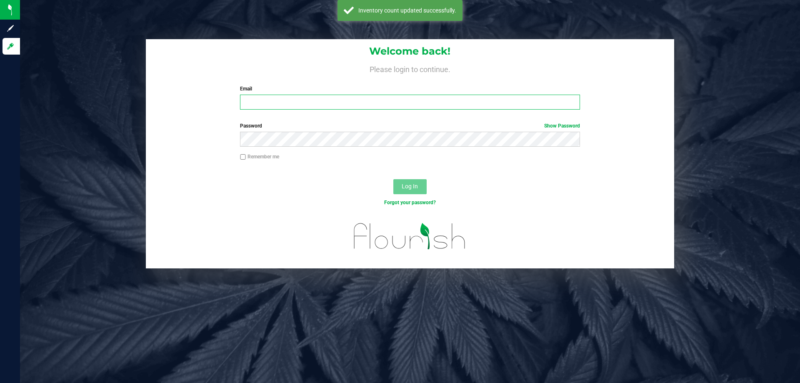
click at [400, 106] on input "Email" at bounding box center [409, 102] width 339 height 15
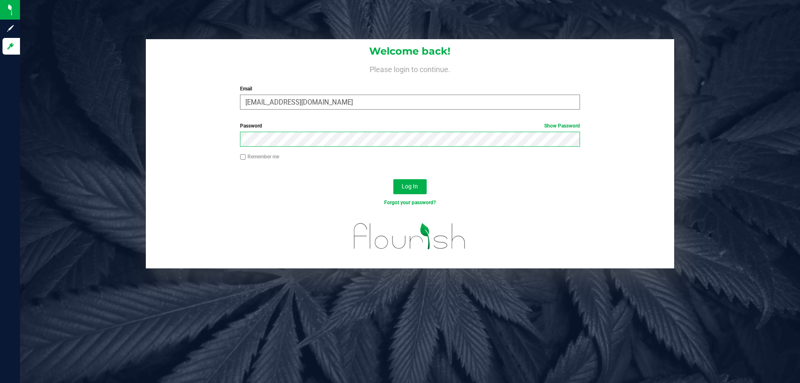
click at [393, 179] on button "Log In" at bounding box center [409, 186] width 33 height 15
